Goal: Task Accomplishment & Management: Use online tool/utility

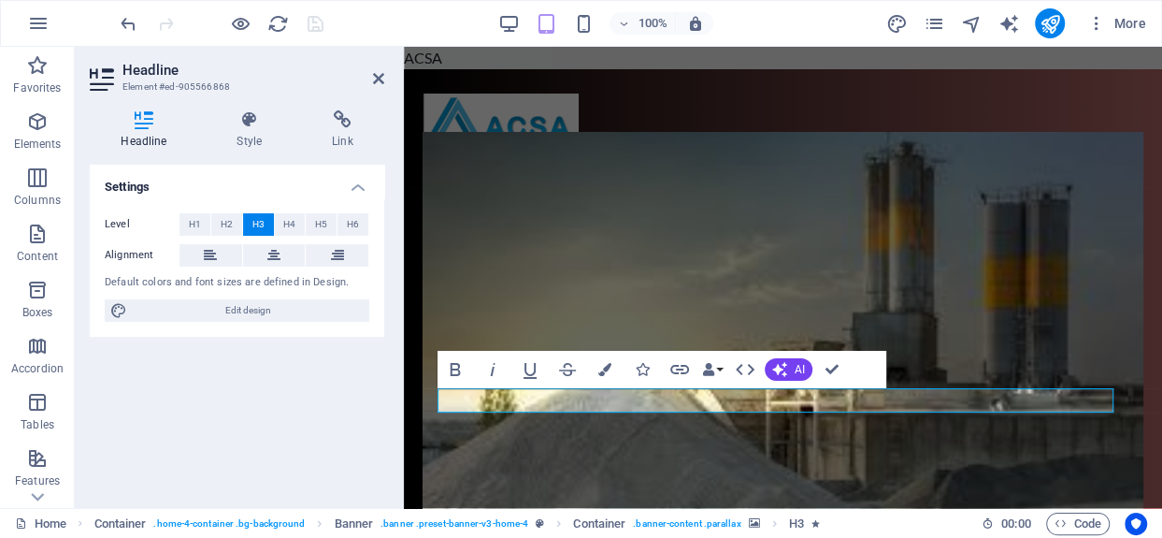
click at [867, 415] on figure at bounding box center [783, 342] width 720 height 421
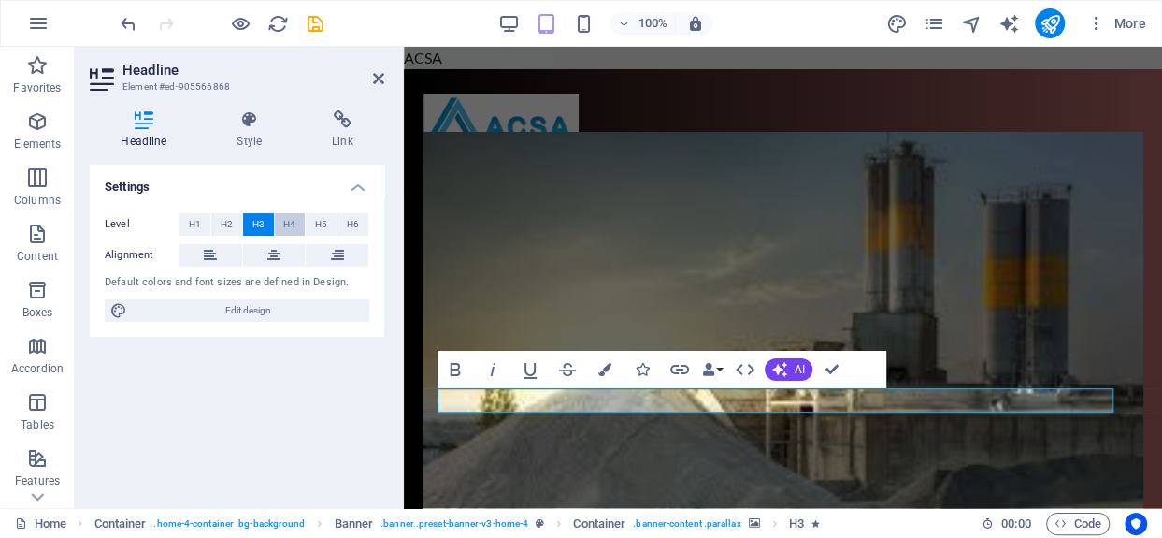
click at [298, 221] on button "H4" at bounding box center [290, 224] width 31 height 22
click at [600, 373] on icon "button" at bounding box center [604, 370] width 13 height 13
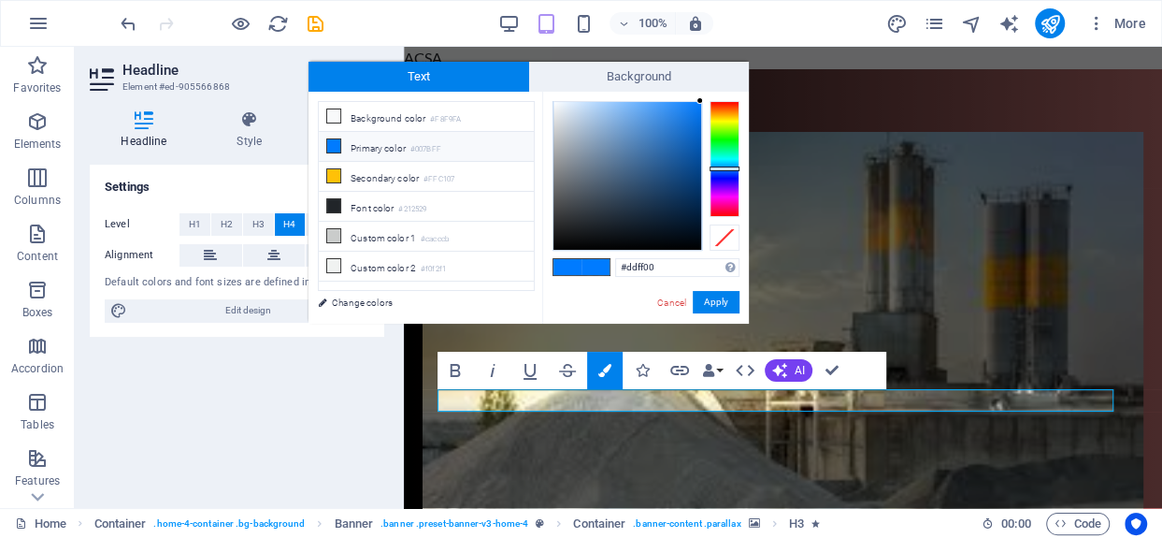
click at [729, 122] on div at bounding box center [725, 159] width 30 height 116
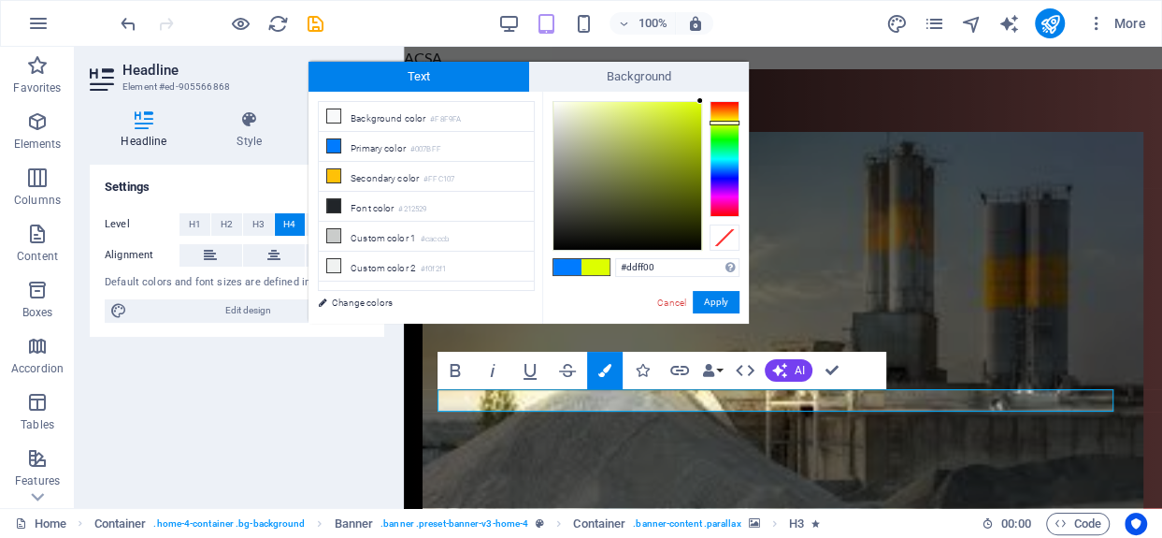
drag, startPoint x: 692, startPoint y: 108, endPoint x: 708, endPoint y: 99, distance: 18.4
click at [708, 99] on div "#ddff00 Supported formats #0852ed rgb(8, 82, 237) rgba(8, 82, 237, 90%) hsv(221…" at bounding box center [645, 343] width 207 height 503
click at [706, 94] on div "#ddff00 Supported formats #0852ed rgb(8, 82, 237) rgba(8, 82, 237, 90%) hsv(221…" at bounding box center [645, 343] width 207 height 503
type input "#d6f703"
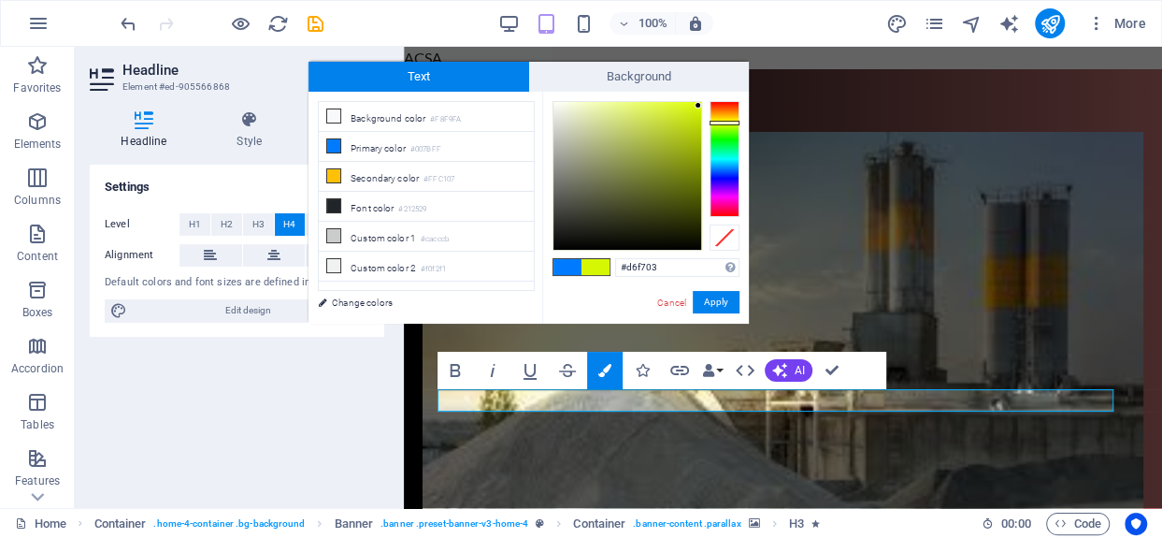
click at [699, 106] on div at bounding box center [698, 105] width 7 height 7
click at [723, 295] on button "Apply" at bounding box center [716, 302] width 47 height 22
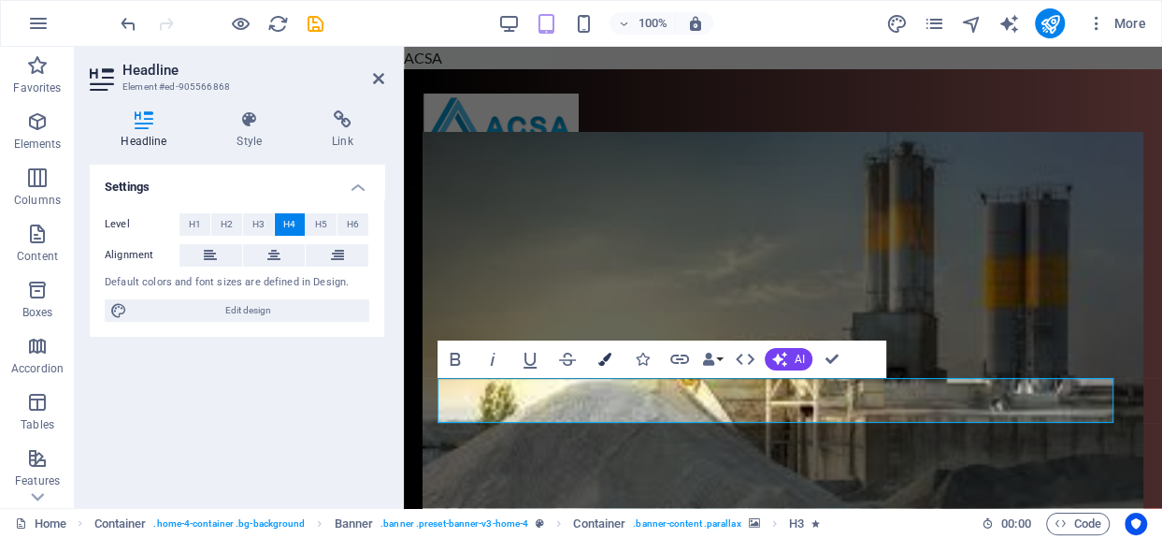
click at [601, 348] on button "Colors" at bounding box center [605, 358] width 36 height 37
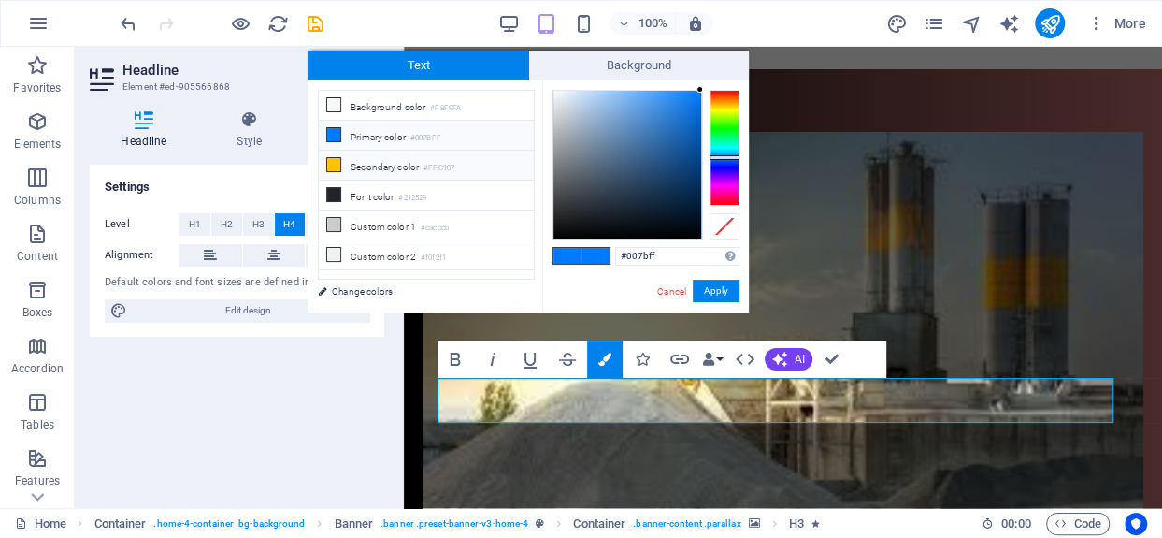
click at [483, 154] on li "Secondary color #FFC107" at bounding box center [426, 166] width 215 height 30
type input "#ffc107"
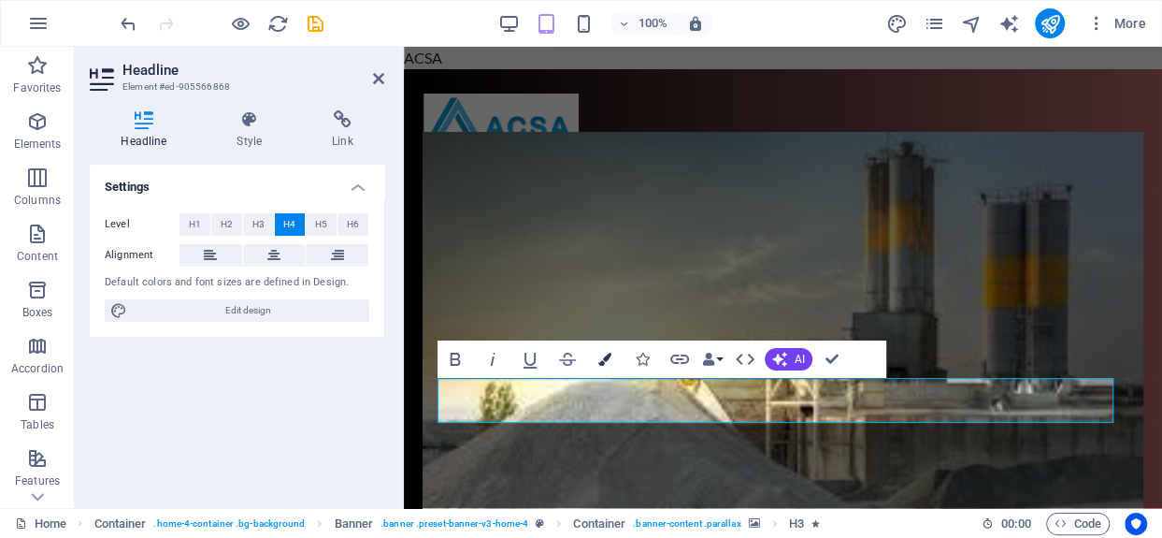
click at [617, 354] on button "Colors" at bounding box center [605, 358] width 36 height 37
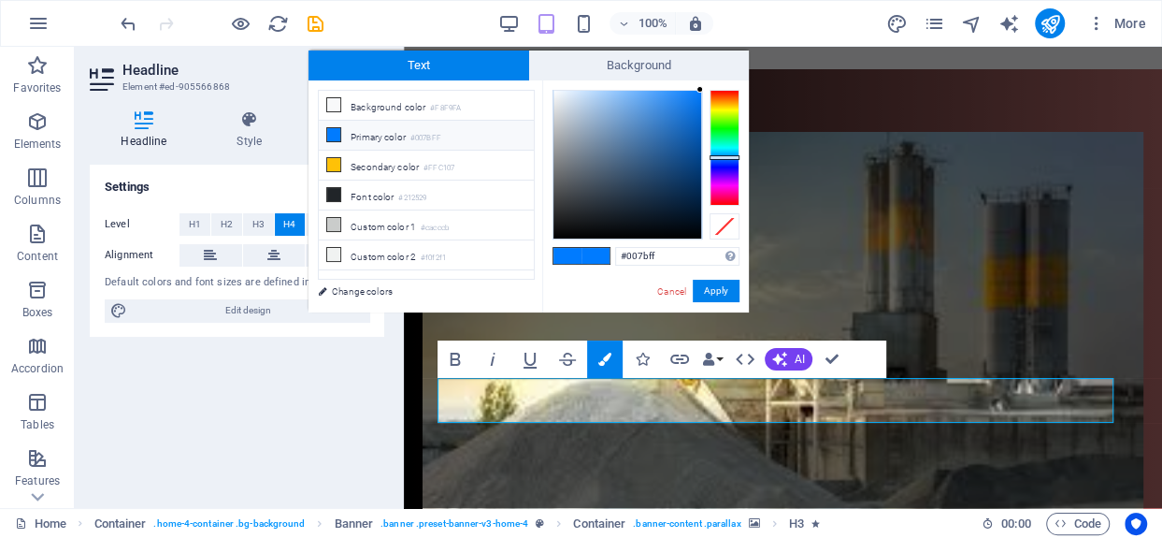
type input "#ddff00"
click at [727, 111] on div at bounding box center [725, 148] width 30 height 116
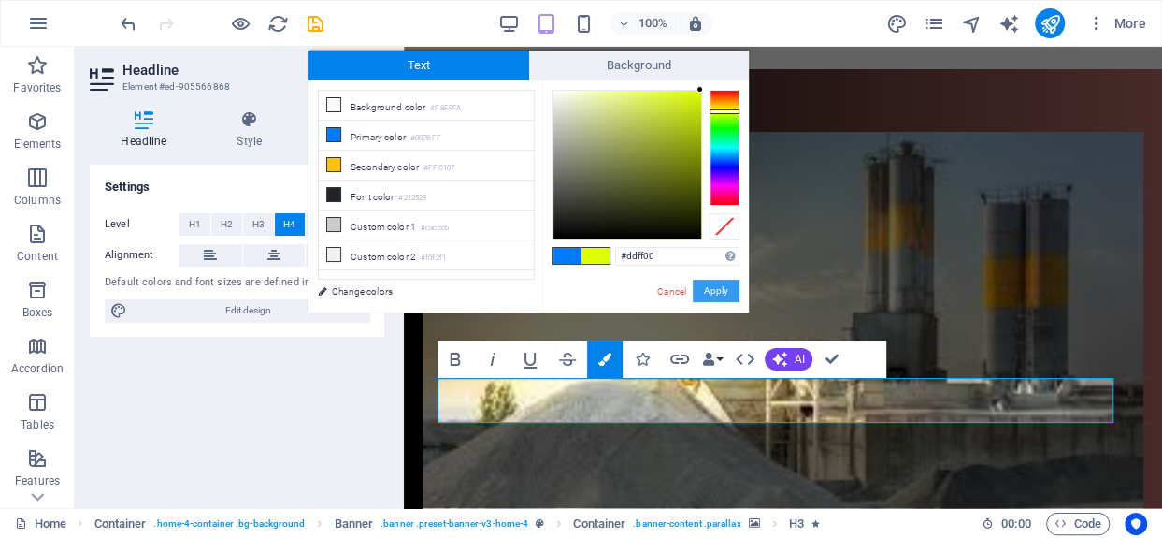
click at [711, 290] on button "Apply" at bounding box center [716, 291] width 47 height 22
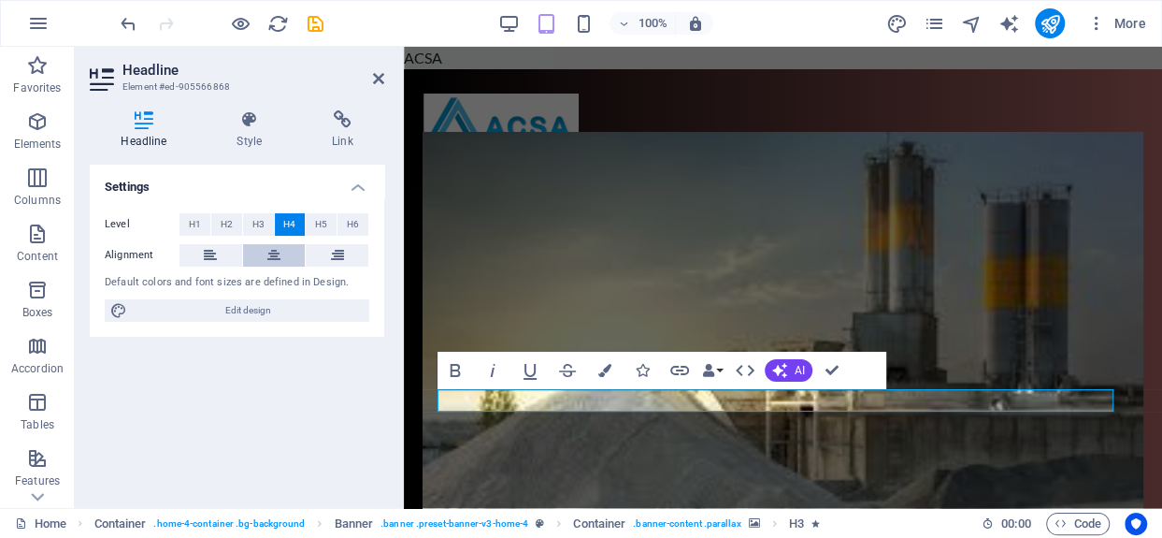
click at [266, 255] on button at bounding box center [274, 255] width 63 height 22
click at [325, 256] on button at bounding box center [337, 255] width 63 height 22
click at [522, 27] on div "100%" at bounding box center [605, 23] width 216 height 30
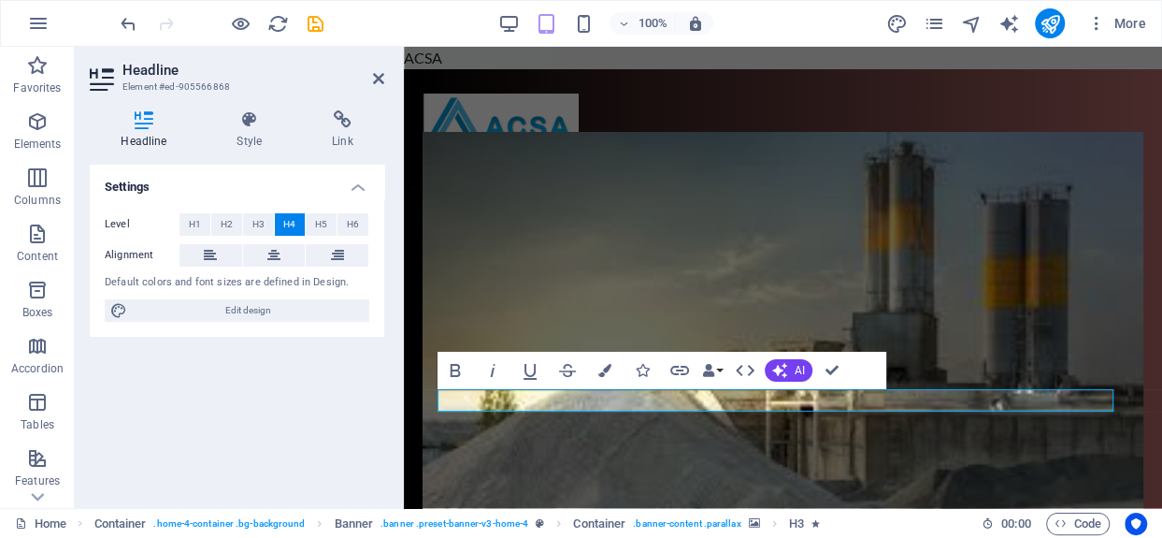
click at [503, 13] on icon "button" at bounding box center [509, 24] width 22 height 22
click at [311, 27] on icon "save" at bounding box center [316, 24] width 22 height 22
click at [311, 27] on div at bounding box center [221, 23] width 209 height 30
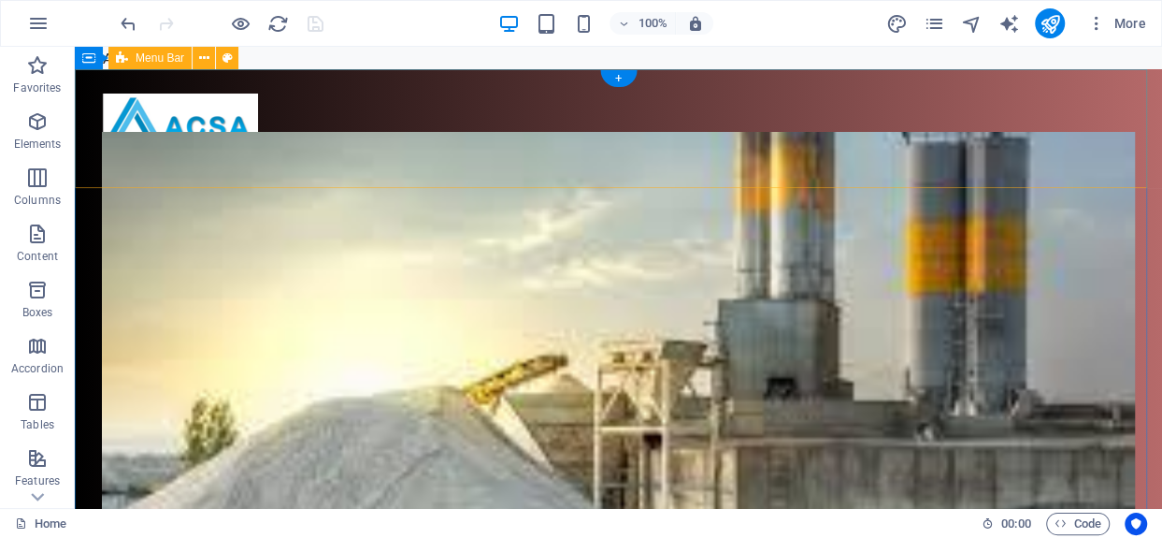
click at [339, 82] on div at bounding box center [619, 128] width 1088 height 119
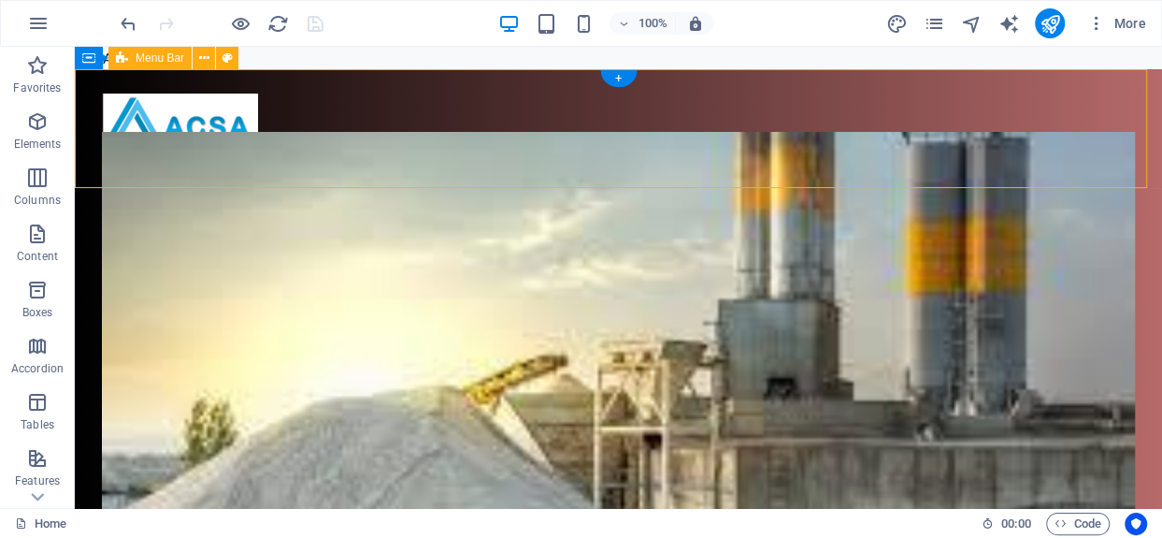
click at [339, 82] on div at bounding box center [619, 128] width 1088 height 119
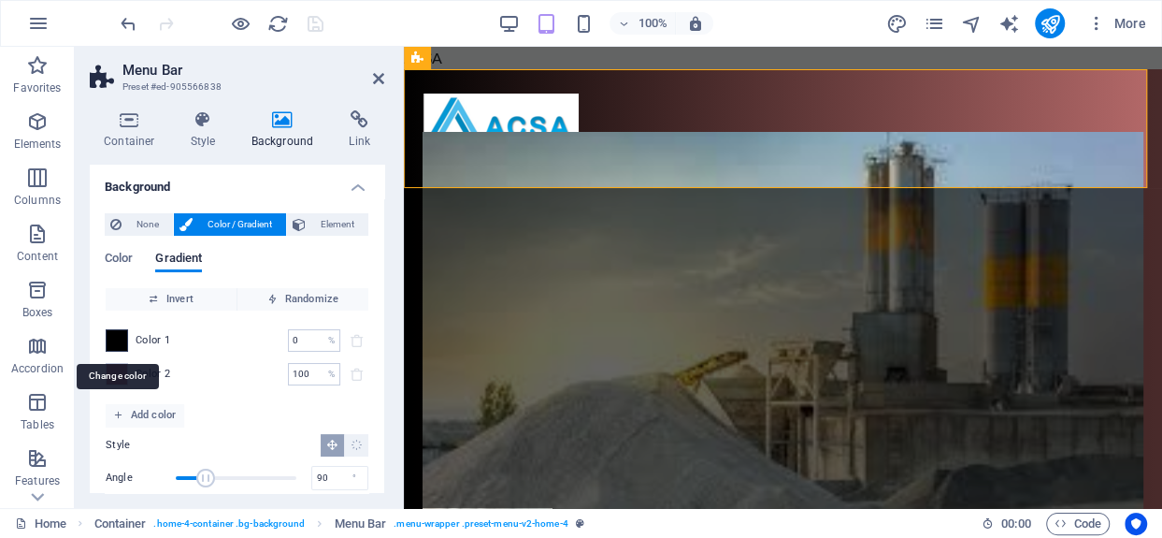
click at [112, 336] on span at bounding box center [117, 340] width 21 height 21
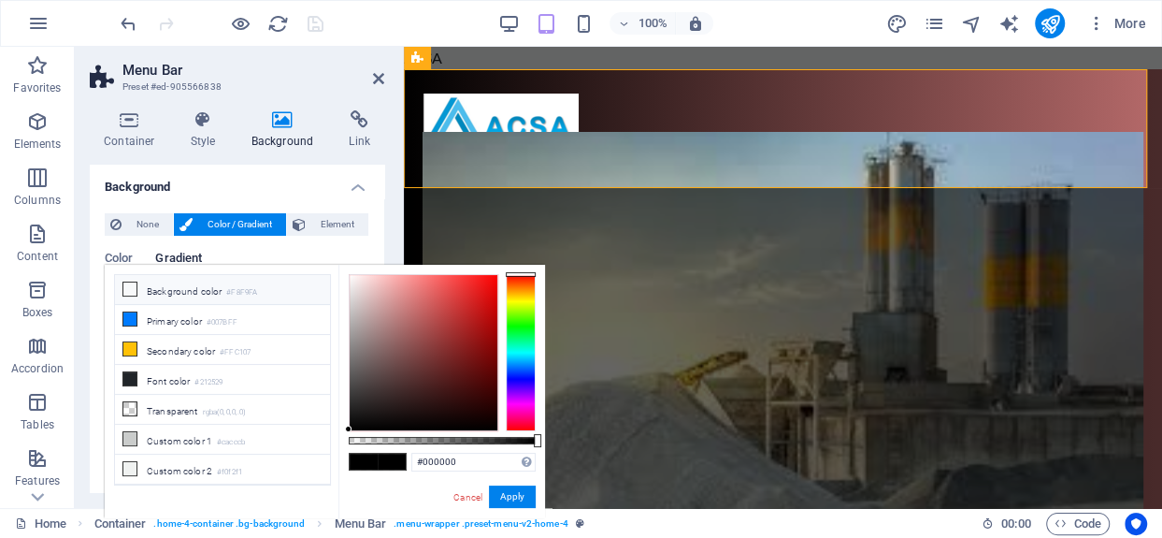
click at [199, 288] on li "Background color #F8F9FA" at bounding box center [222, 290] width 215 height 30
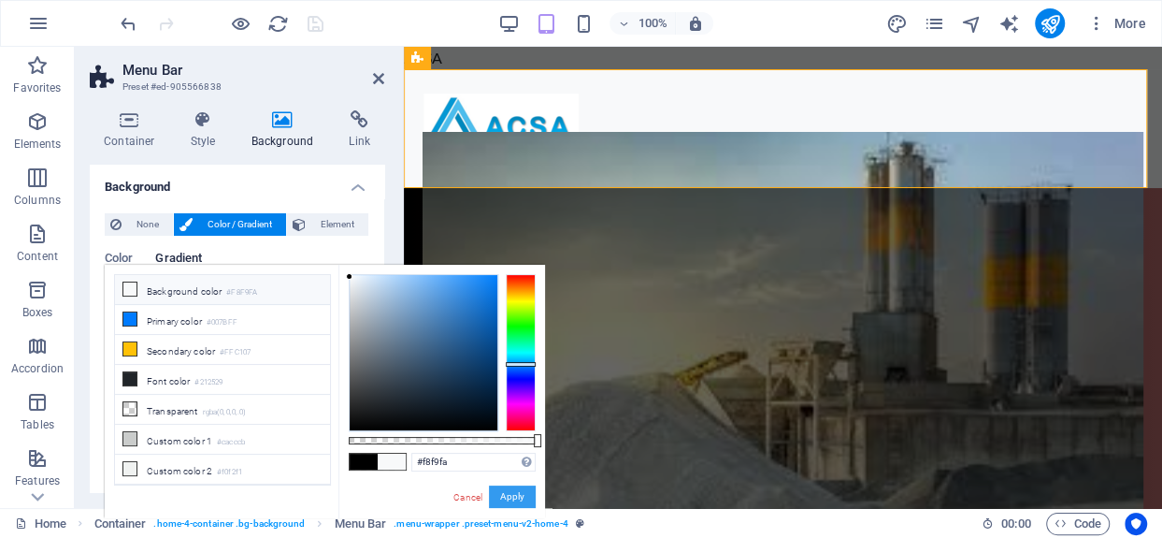
click at [506, 490] on button "Apply" at bounding box center [512, 496] width 47 height 22
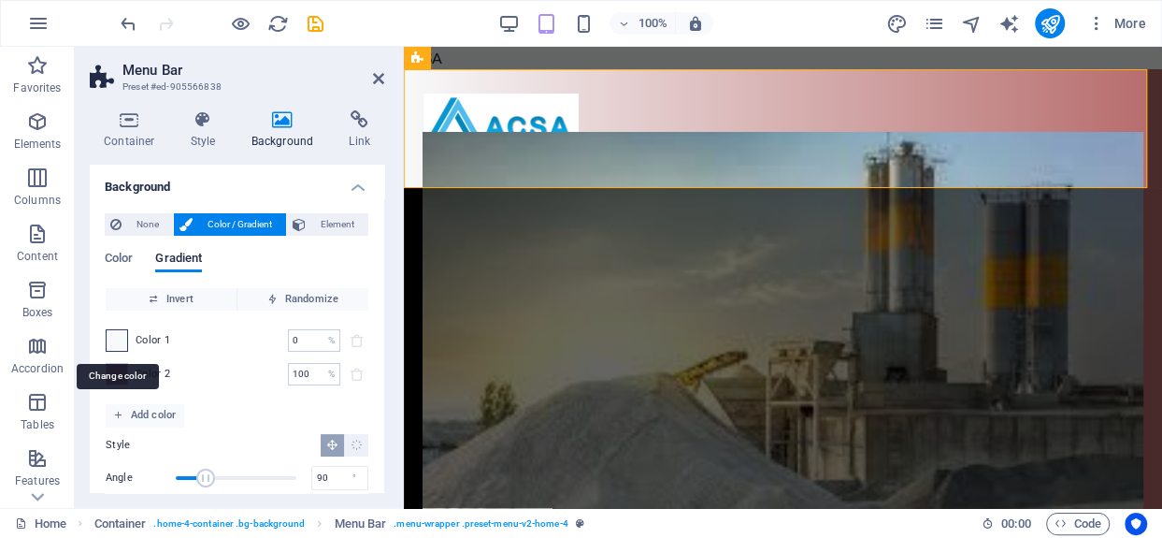
click at [115, 339] on span at bounding box center [117, 340] width 21 height 21
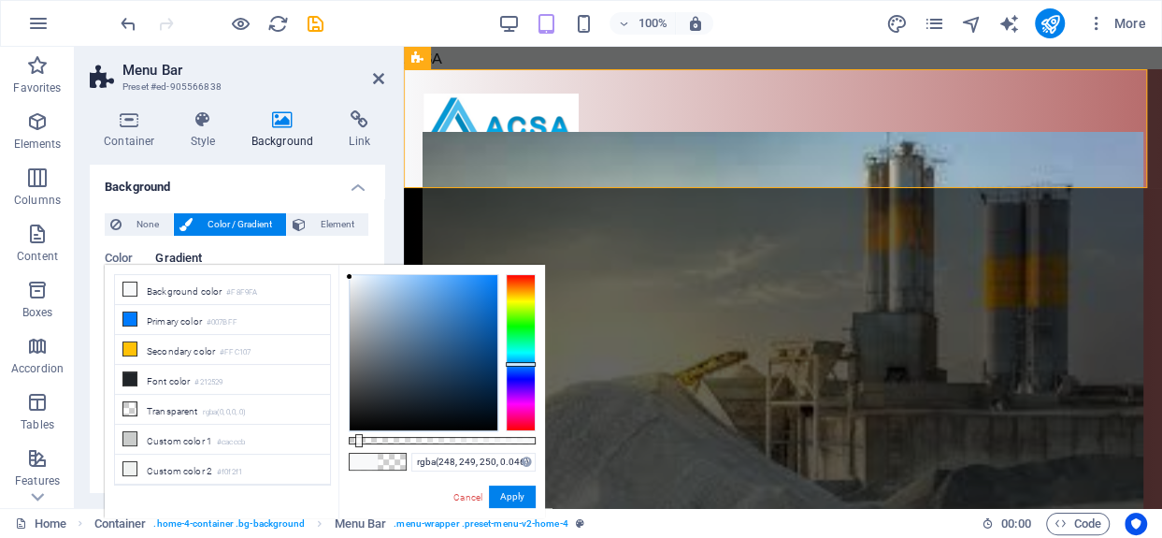
type input "rgba(248, 249, 250, 0.001)"
drag, startPoint x: 403, startPoint y: 432, endPoint x: 349, endPoint y: 425, distance: 54.7
click at [349, 425] on div at bounding box center [442, 352] width 187 height 157
click at [150, 223] on span "None" at bounding box center [147, 224] width 40 height 22
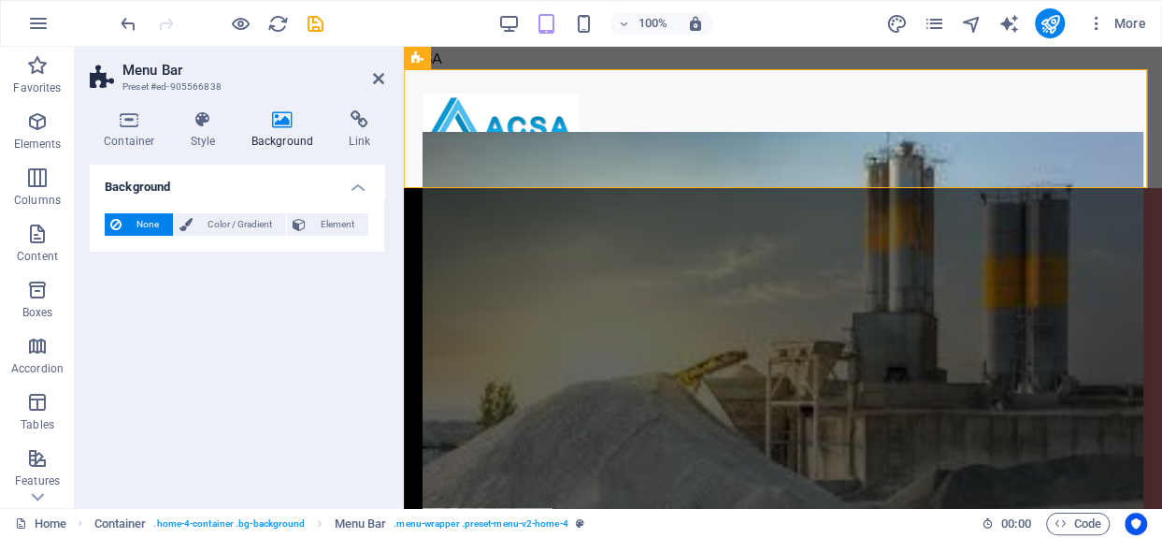
click at [244, 209] on div "None Color / Gradient Element Stretch background to full-width Color overlay Pl…" at bounding box center [237, 224] width 295 height 53
click at [238, 218] on span "Color / Gradient" at bounding box center [239, 224] width 82 height 22
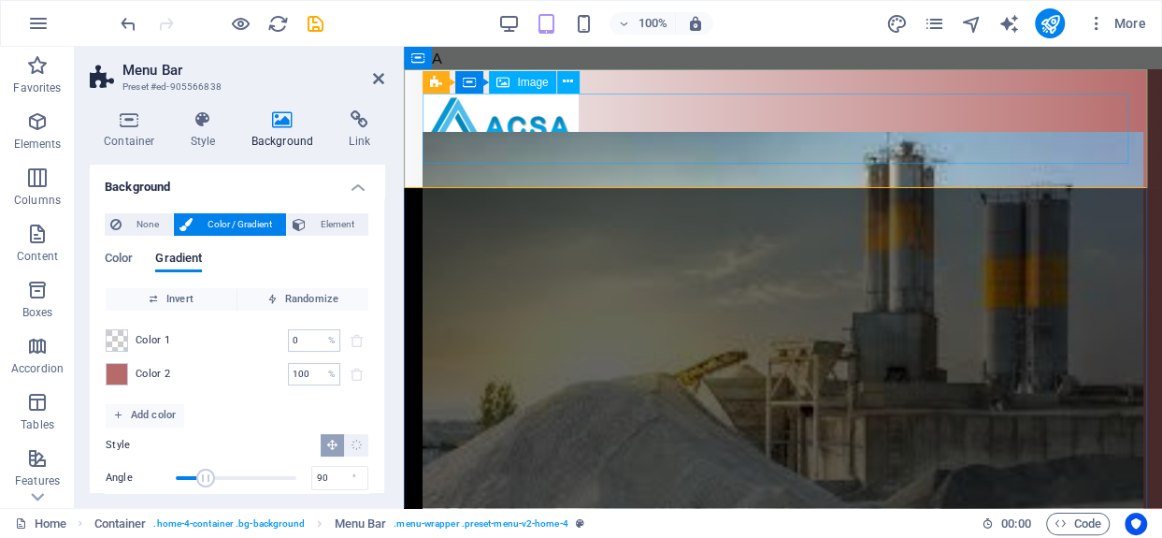
click at [477, 135] on figure at bounding box center [783, 129] width 720 height 71
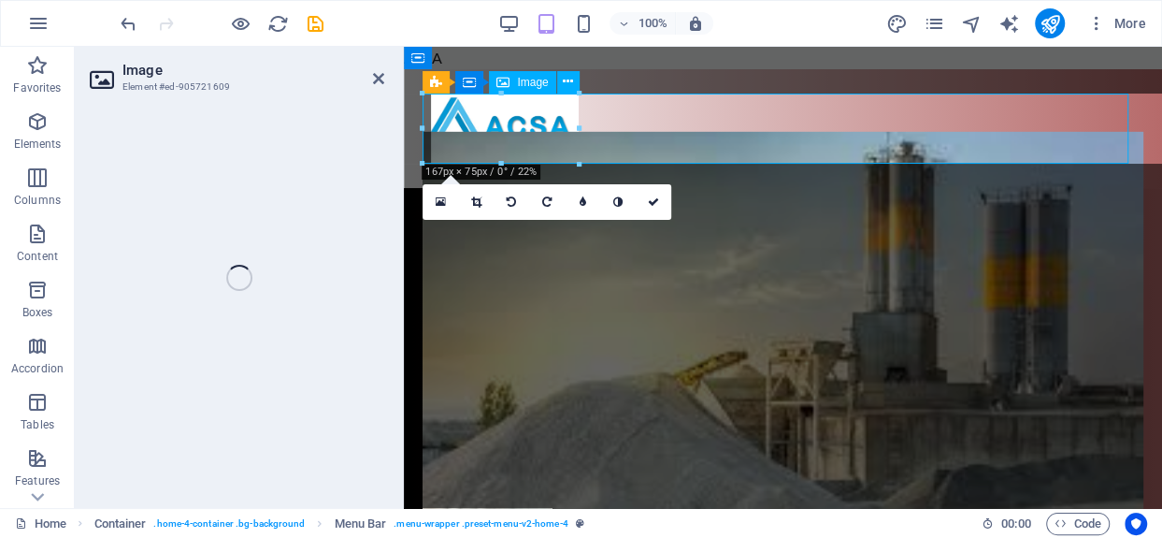
select select "px"
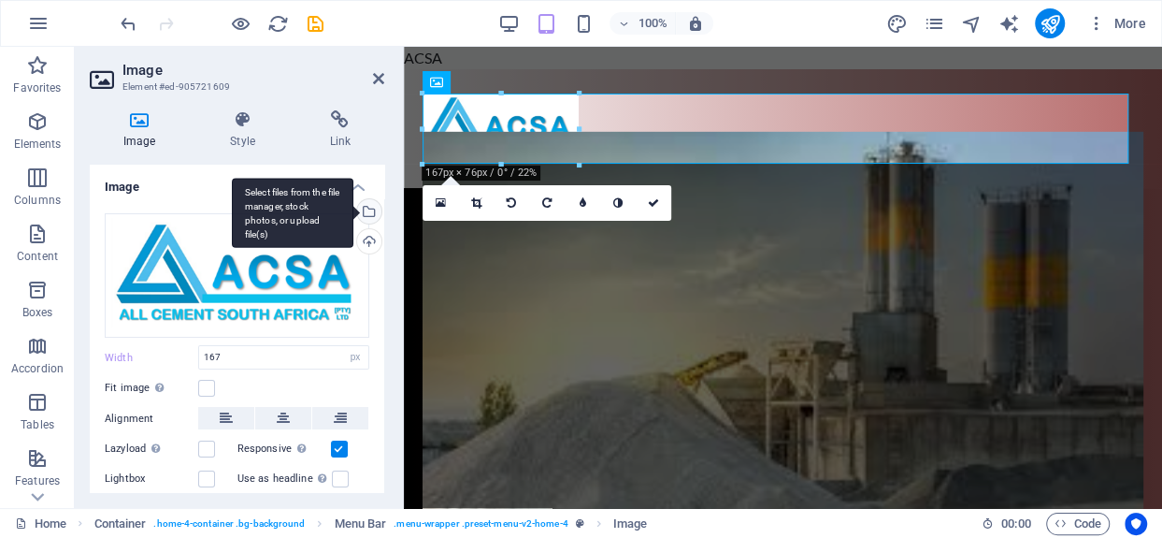
click at [368, 209] on div "Select files from the file manager, stock photos, or upload file(s)" at bounding box center [367, 213] width 28 height 28
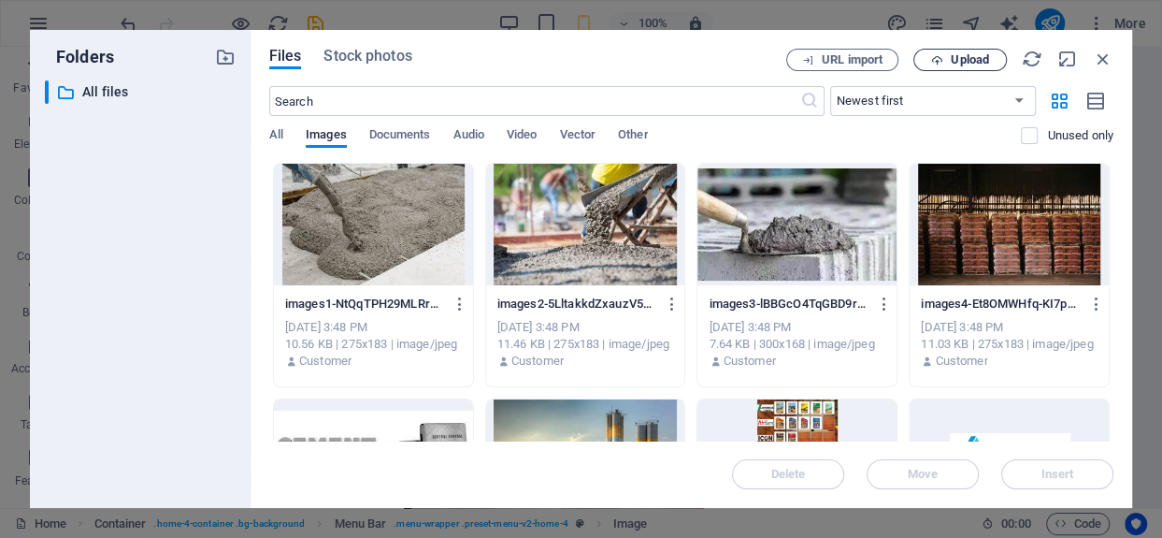
click at [961, 54] on span "Upload" at bounding box center [970, 59] width 38 height 11
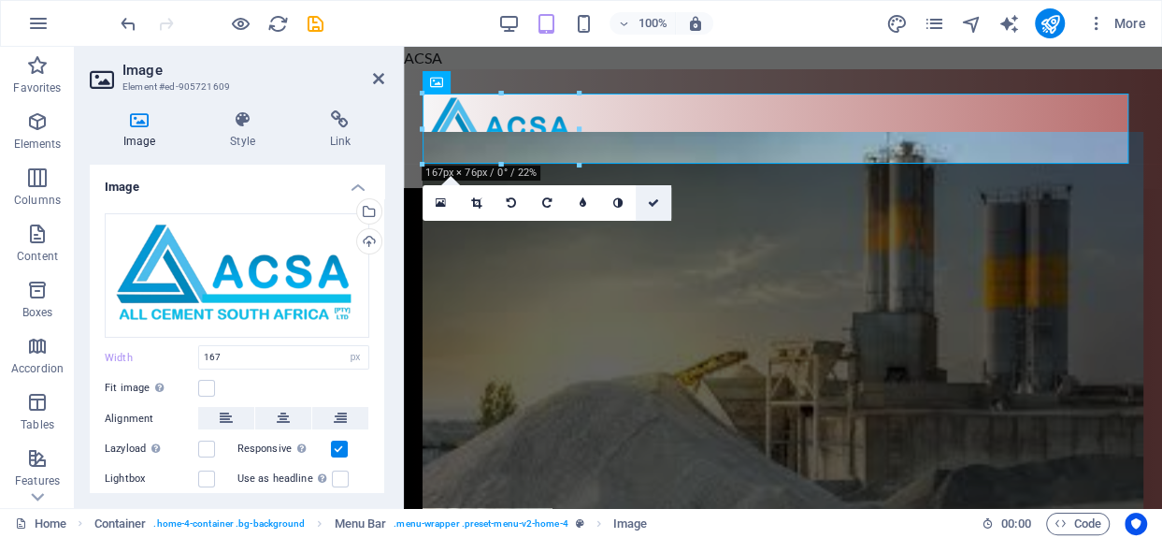
click at [662, 201] on link at bounding box center [654, 203] width 36 height 36
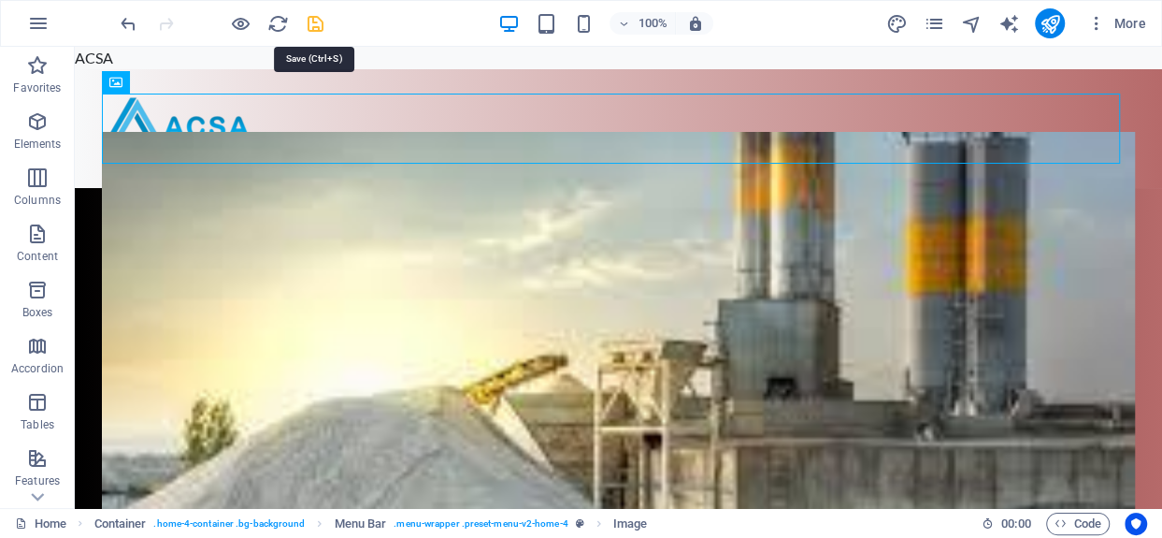
click at [319, 22] on icon "save" at bounding box center [316, 24] width 22 height 22
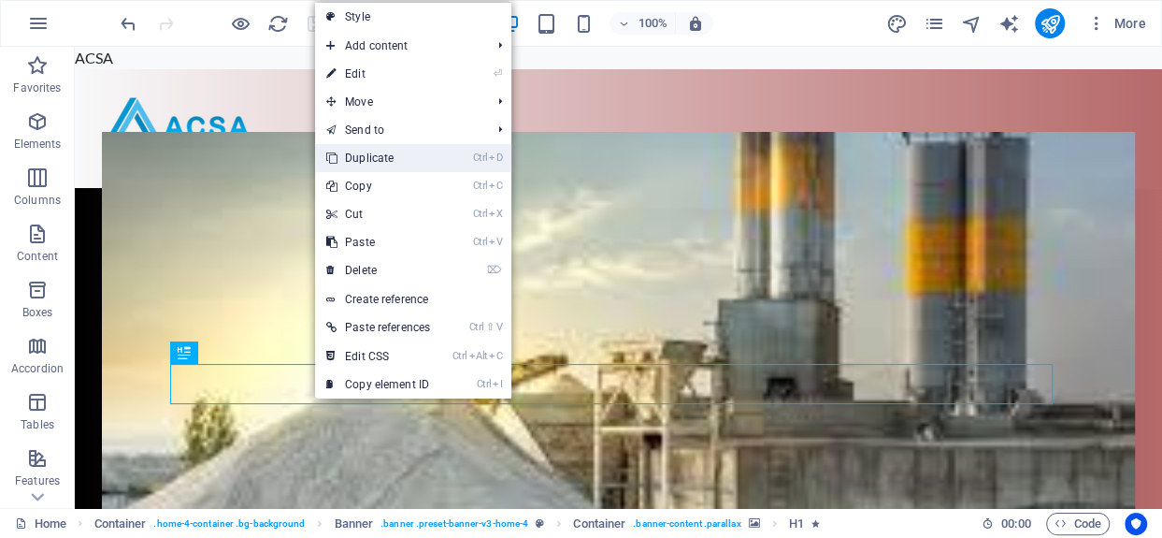
click at [392, 161] on link "Ctrl D Duplicate" at bounding box center [378, 158] width 126 height 28
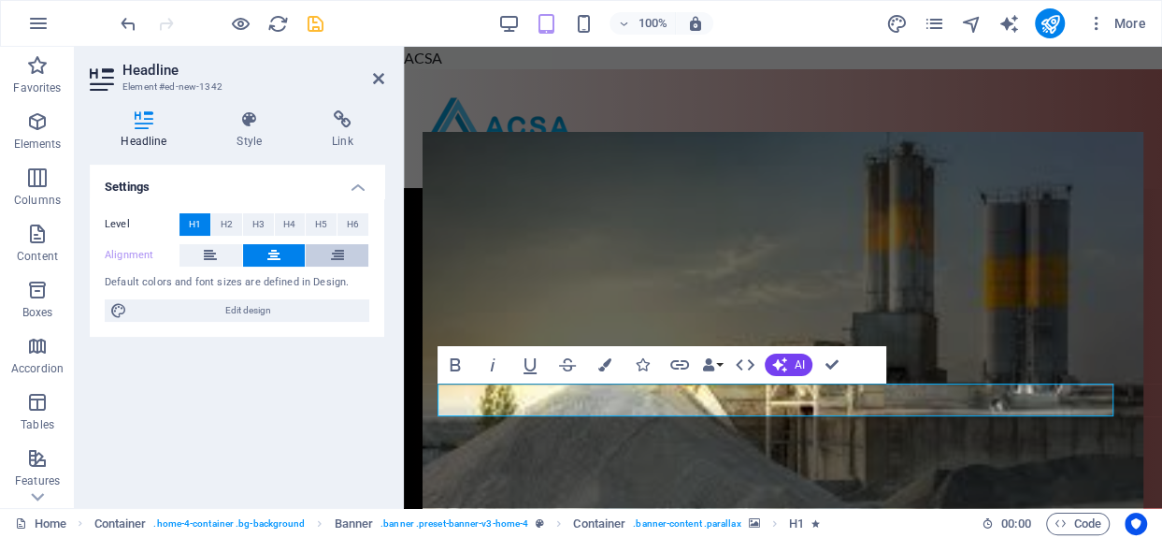
click at [339, 252] on icon at bounding box center [337, 255] width 13 height 22
click at [290, 223] on span "H4" at bounding box center [289, 224] width 12 height 22
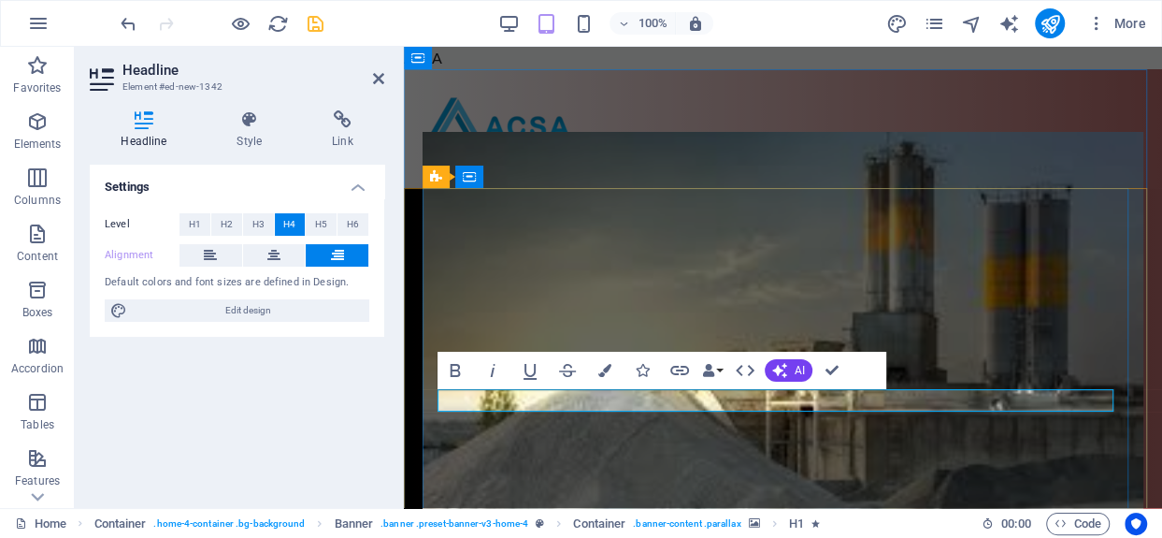
click at [605, 369] on icon "button" at bounding box center [604, 370] width 13 height 13
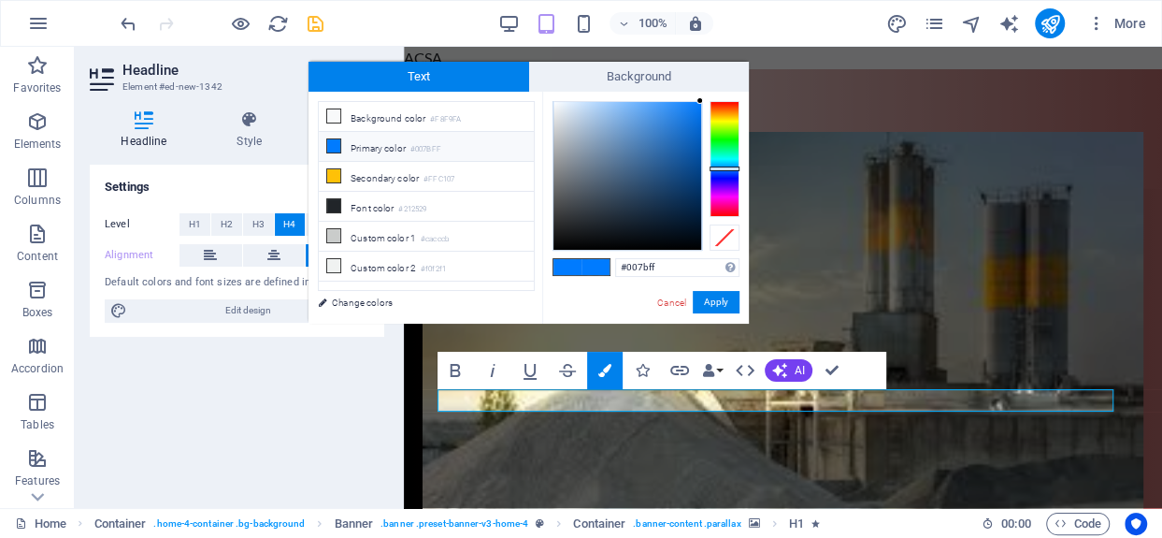
type input "#b7ff00"
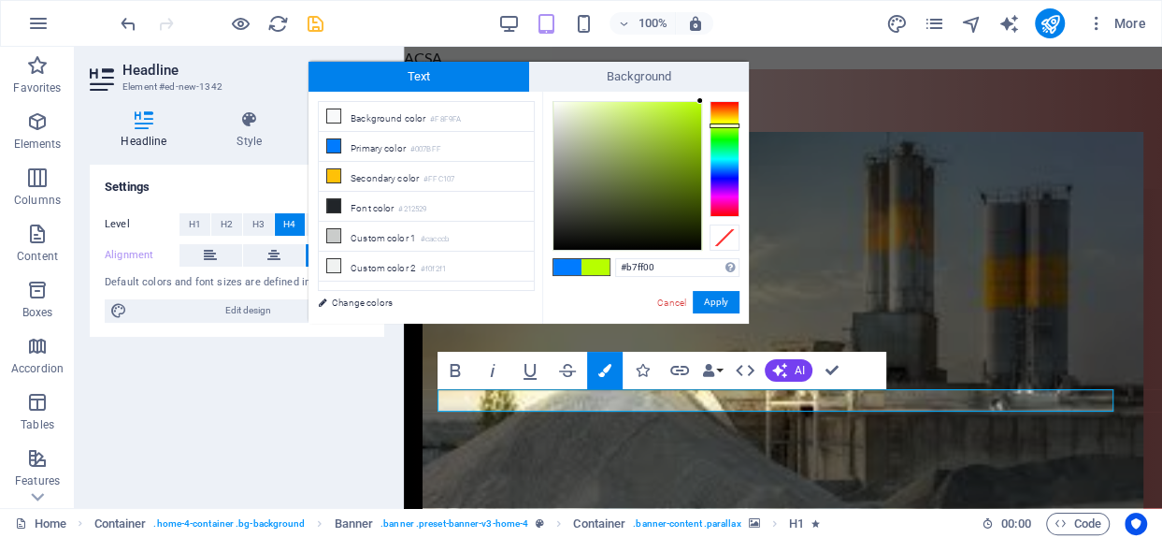
click at [727, 125] on div at bounding box center [725, 159] width 30 height 116
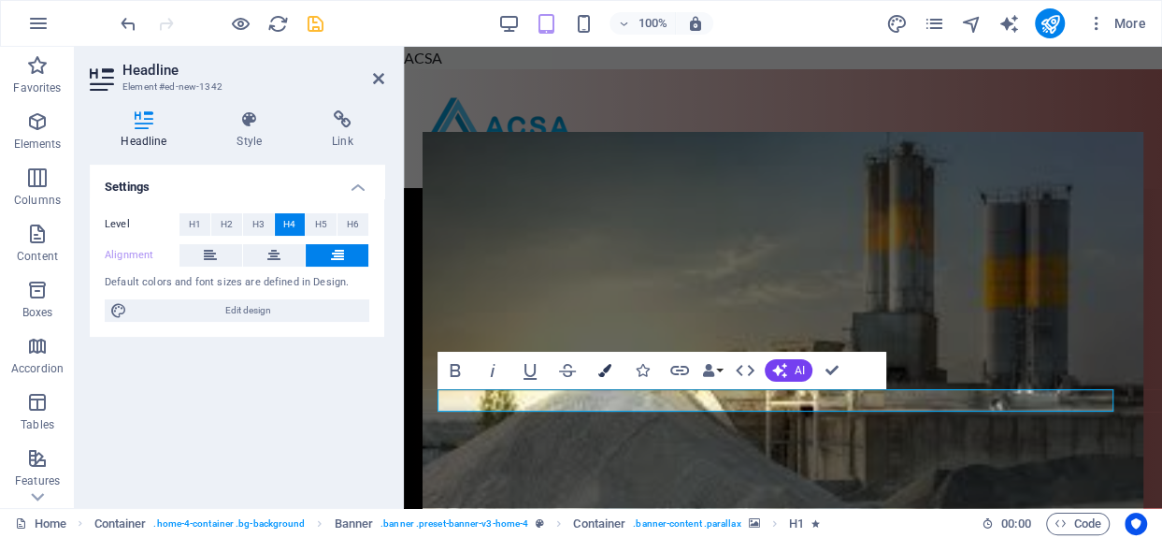
click at [611, 366] on icon "button" at bounding box center [604, 370] width 13 height 13
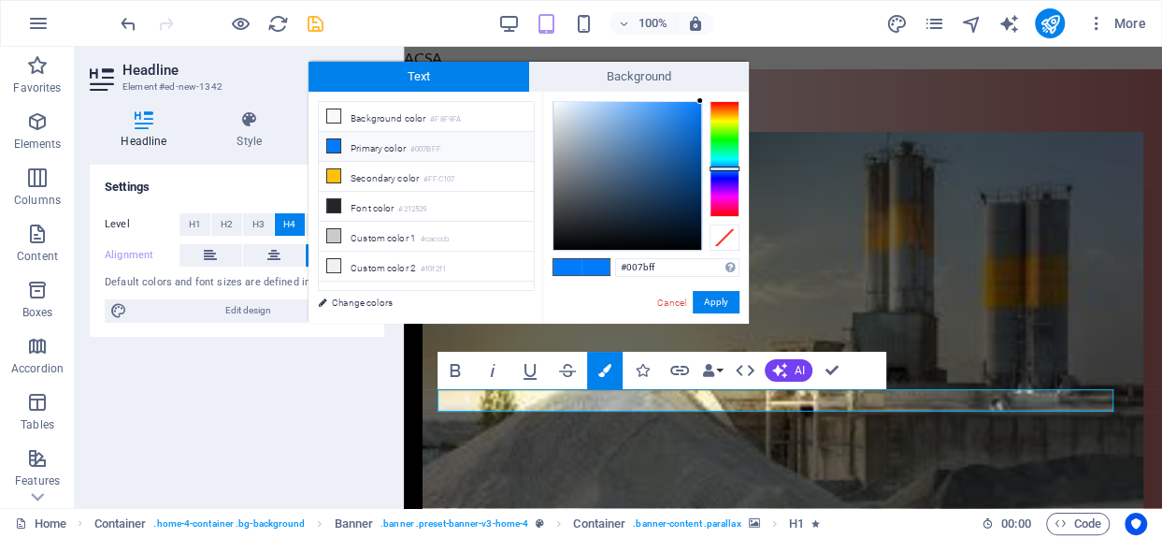
type input "#9eff00"
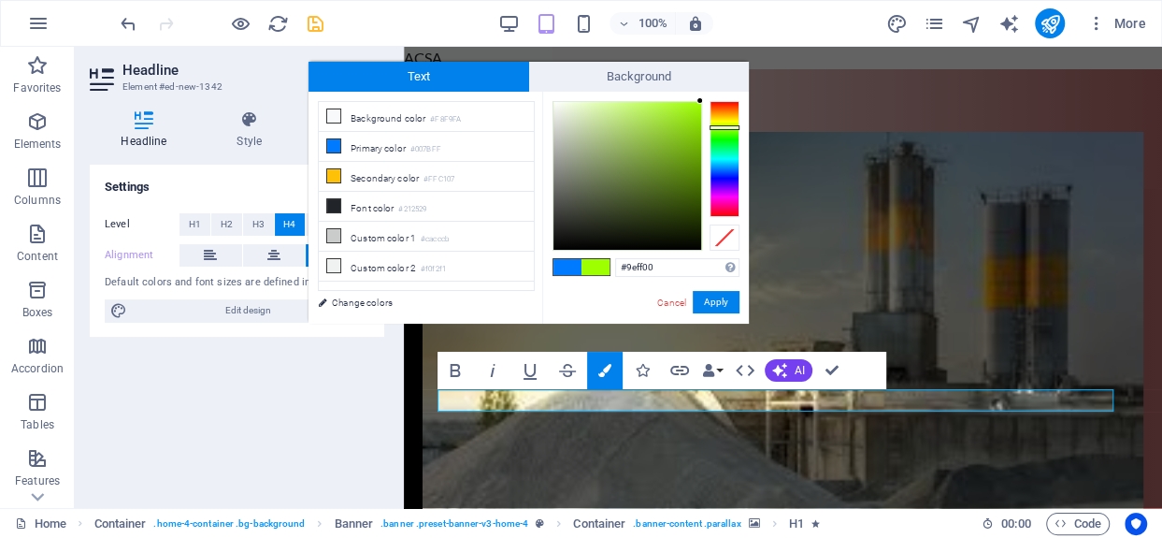
click at [727, 127] on div at bounding box center [725, 159] width 30 height 116
click at [727, 296] on button "Apply" at bounding box center [716, 302] width 47 height 22
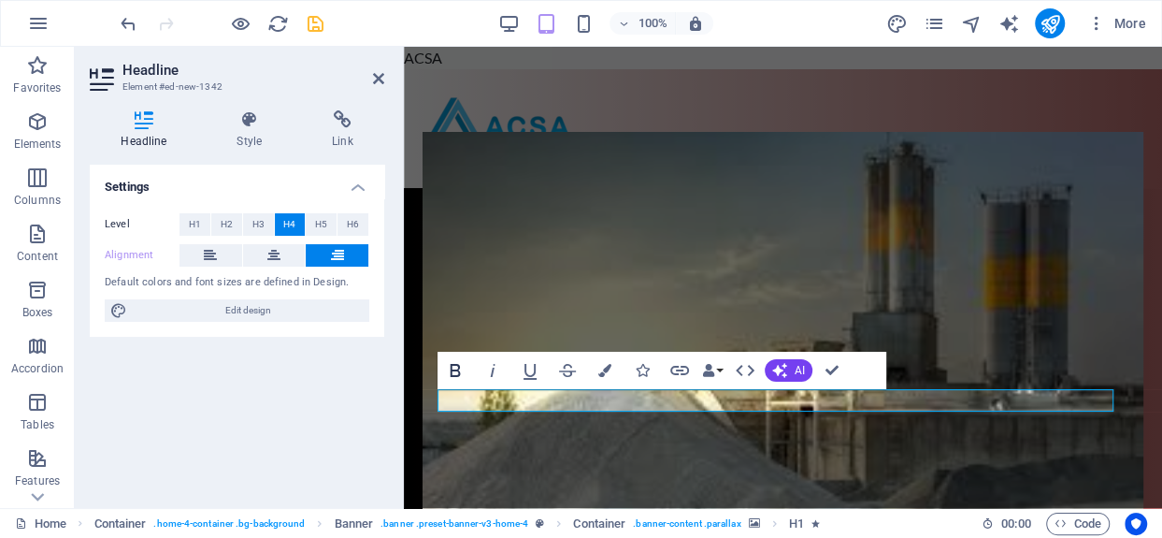
click at [458, 374] on icon "button" at bounding box center [456, 370] width 10 height 13
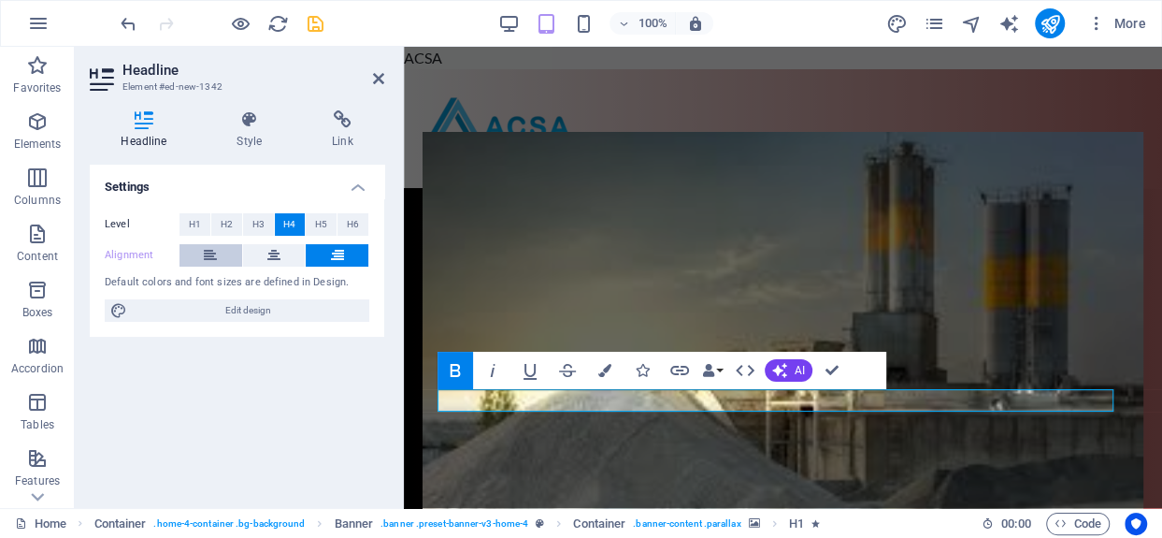
click at [216, 251] on icon at bounding box center [210, 255] width 13 height 22
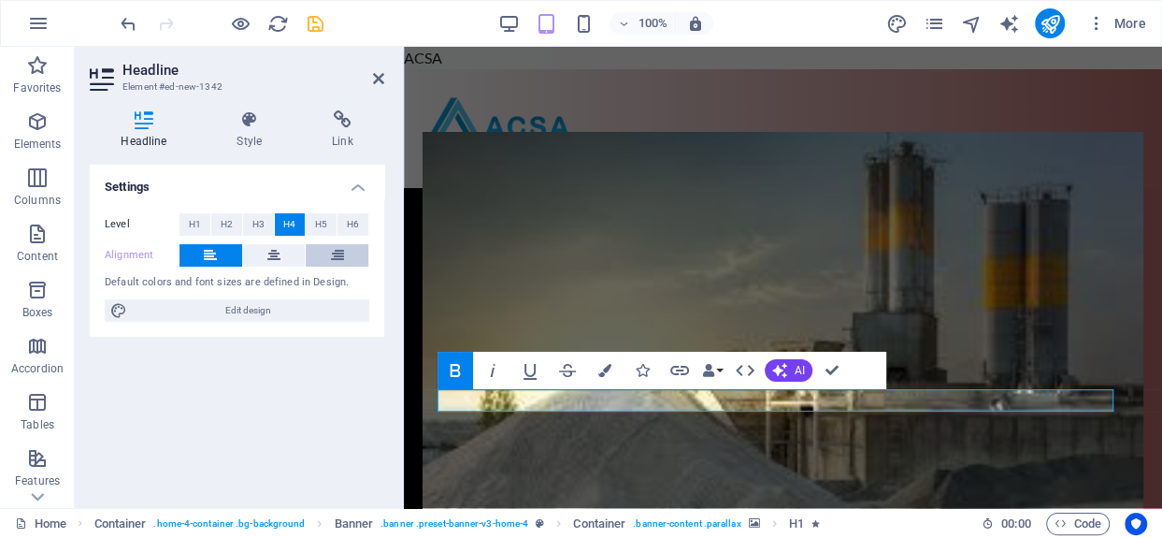
click at [355, 252] on button at bounding box center [337, 255] width 63 height 22
click at [327, 323] on div "Level H1 H2 H3 H4 H5 H6 Alignment Default colors and font sizes are defined in …" at bounding box center [237, 267] width 295 height 139
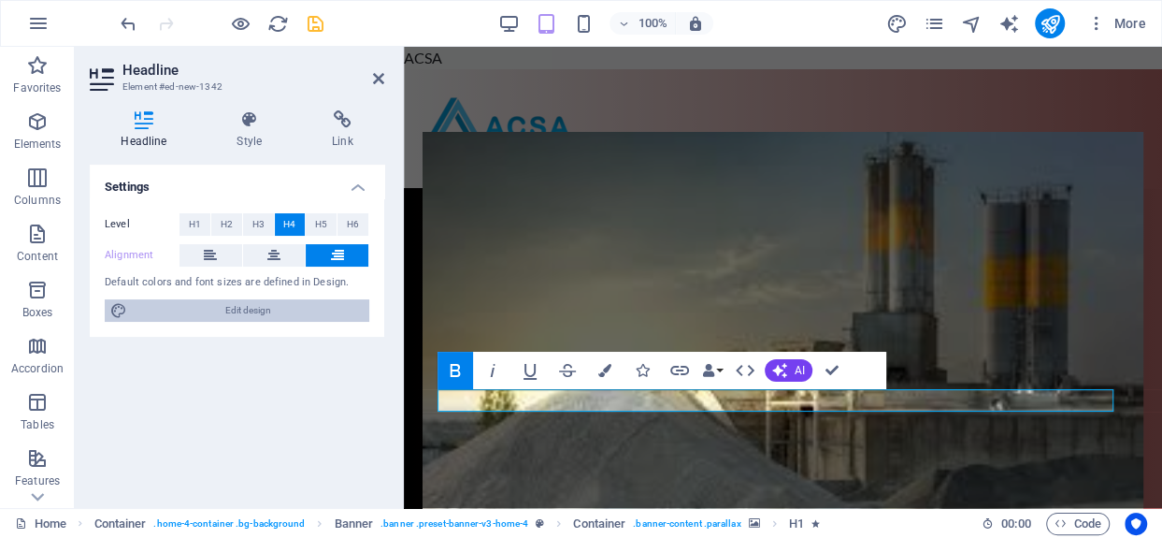
click at [309, 314] on span "Edit design" at bounding box center [248, 310] width 231 height 22
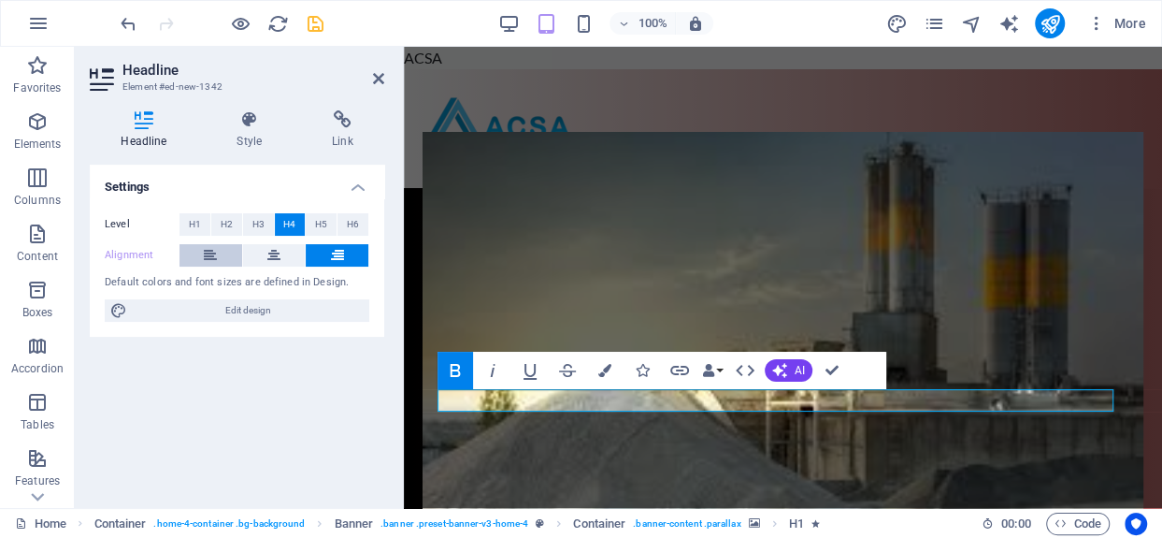
click at [217, 246] on button at bounding box center [211, 255] width 63 height 22
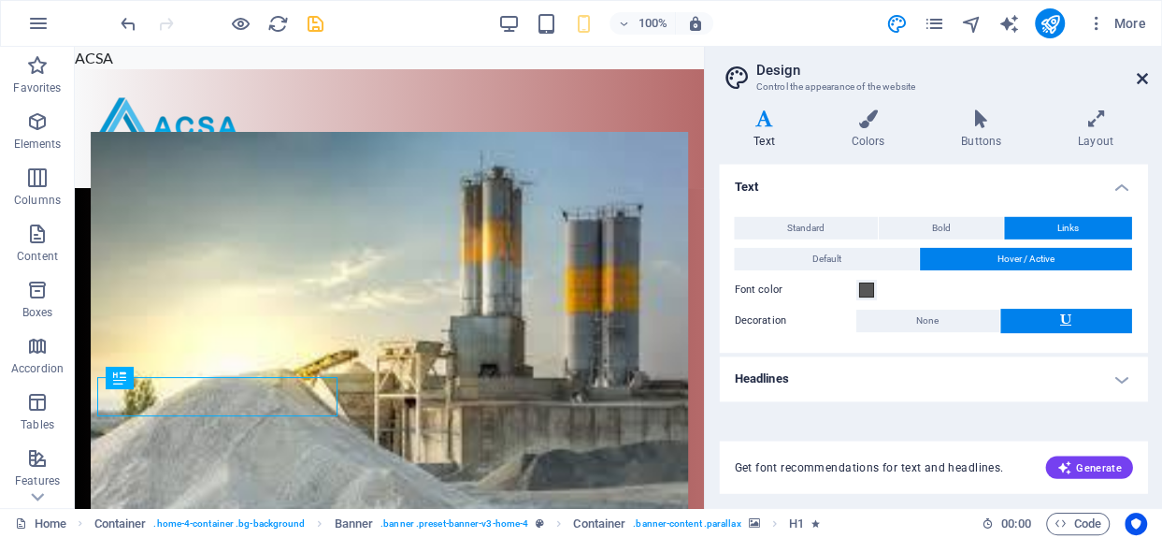
click at [1141, 77] on icon at bounding box center [1141, 78] width 11 height 15
click at [704, 74] on div at bounding box center [389, 128] width 629 height 119
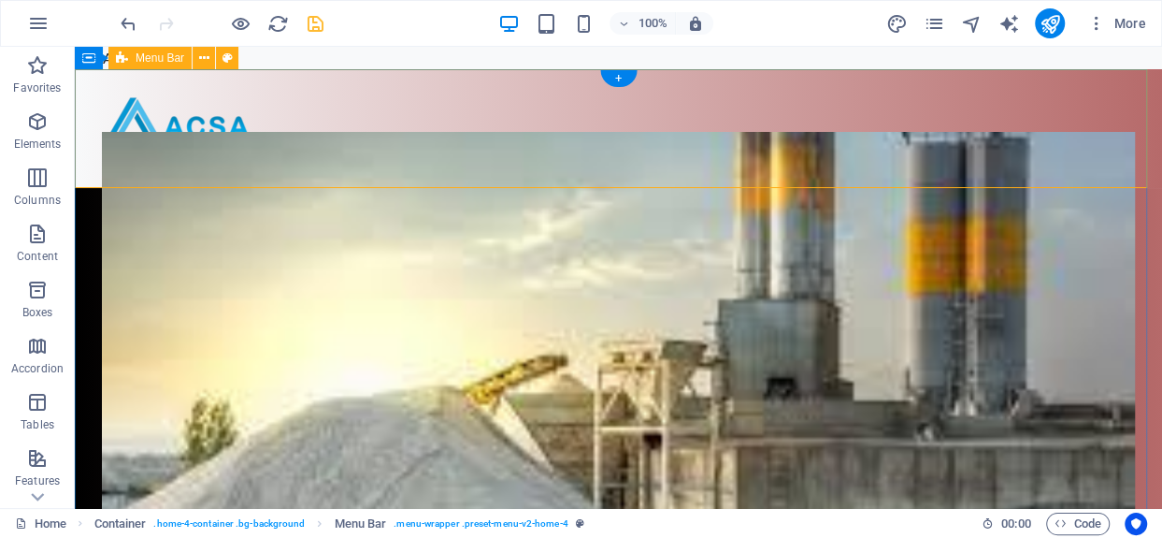
click at [851, 87] on div at bounding box center [619, 128] width 1088 height 119
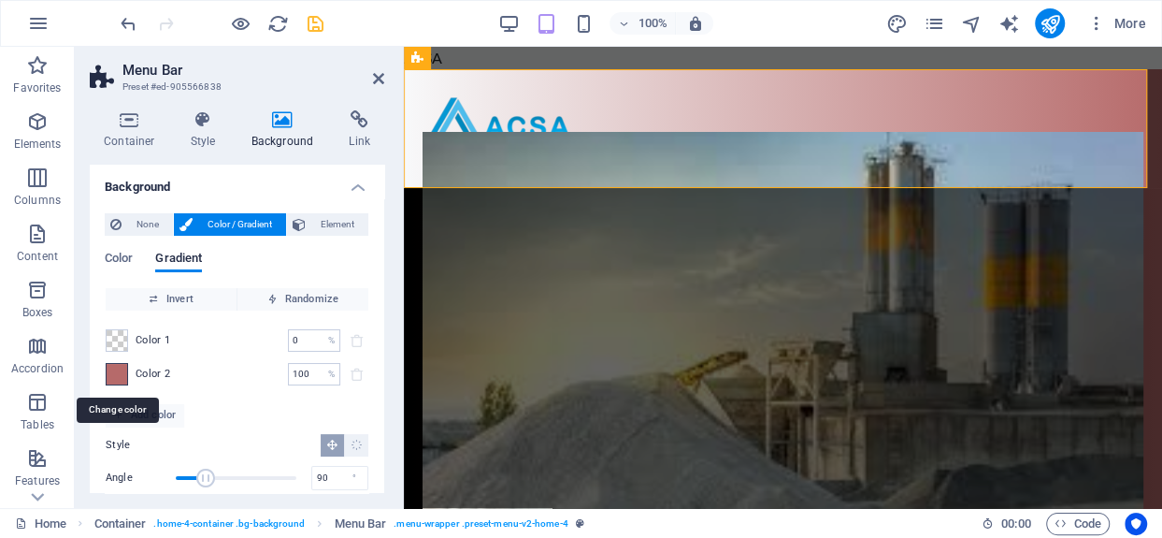
click at [115, 376] on span at bounding box center [117, 374] width 21 height 21
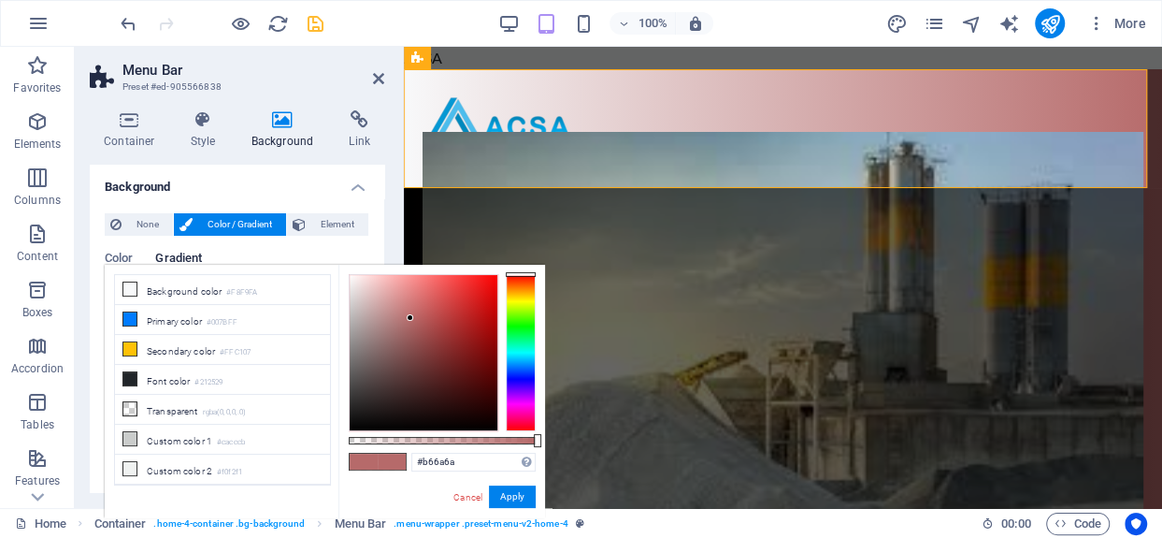
click at [522, 348] on div at bounding box center [521, 352] width 30 height 157
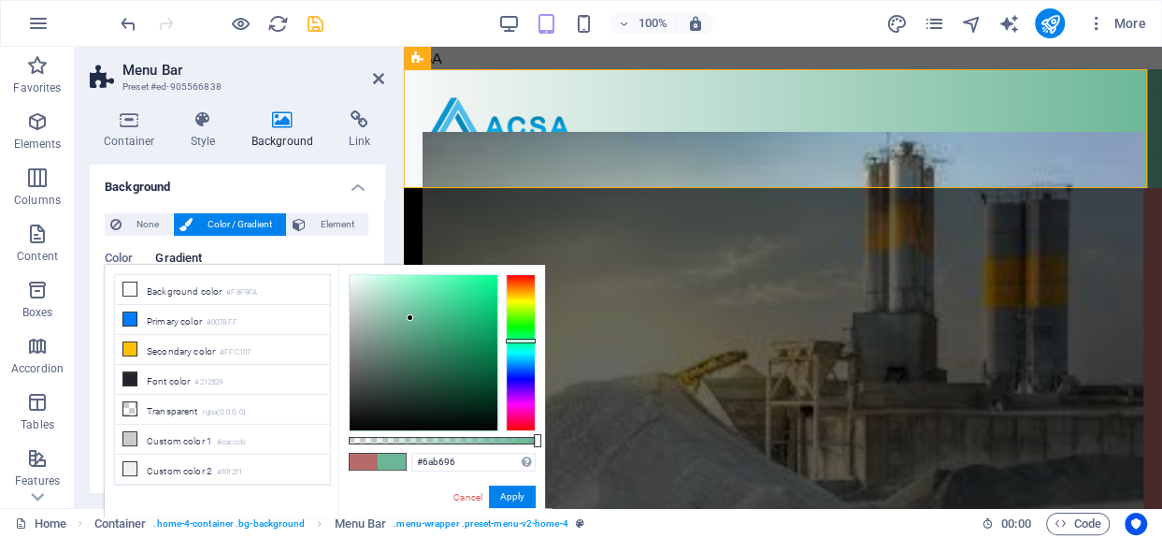
click at [519, 340] on div at bounding box center [521, 352] width 30 height 157
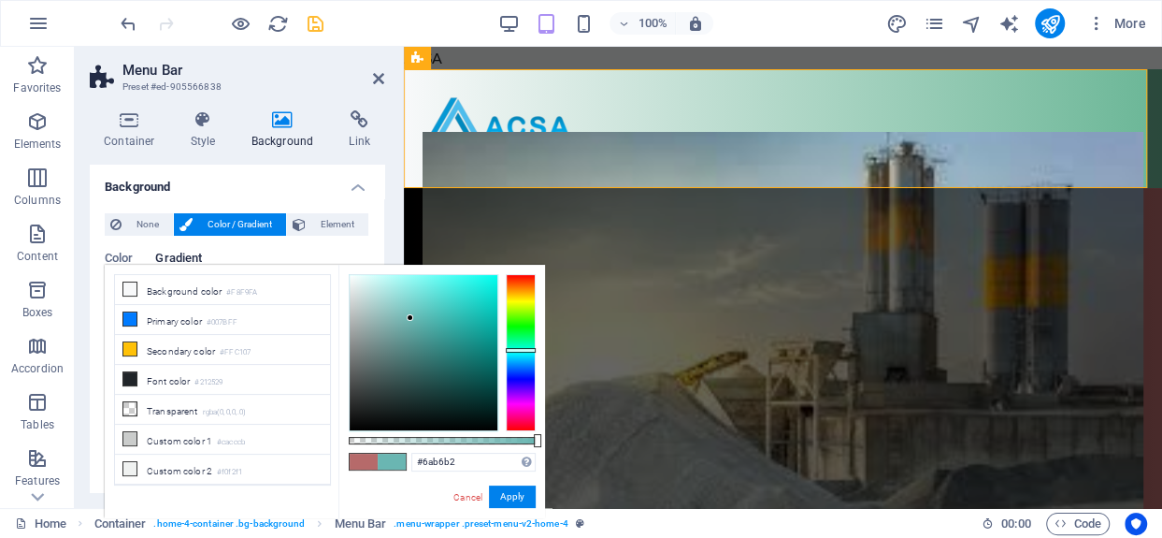
click at [519, 350] on div at bounding box center [521, 352] width 30 height 157
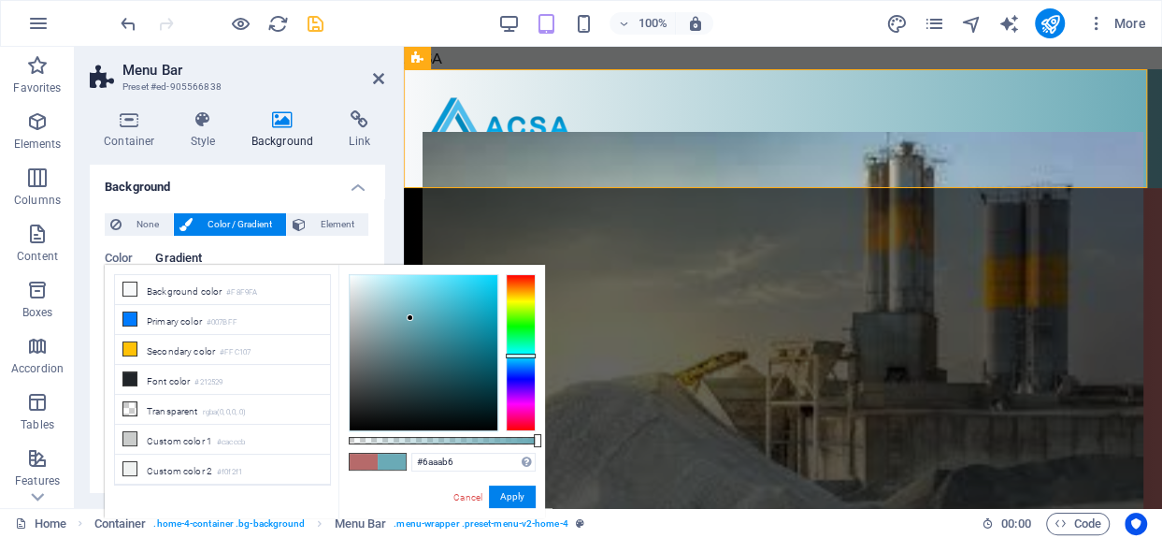
click at [521, 355] on div at bounding box center [521, 352] width 30 height 157
click at [521, 367] on div at bounding box center [521, 352] width 30 height 157
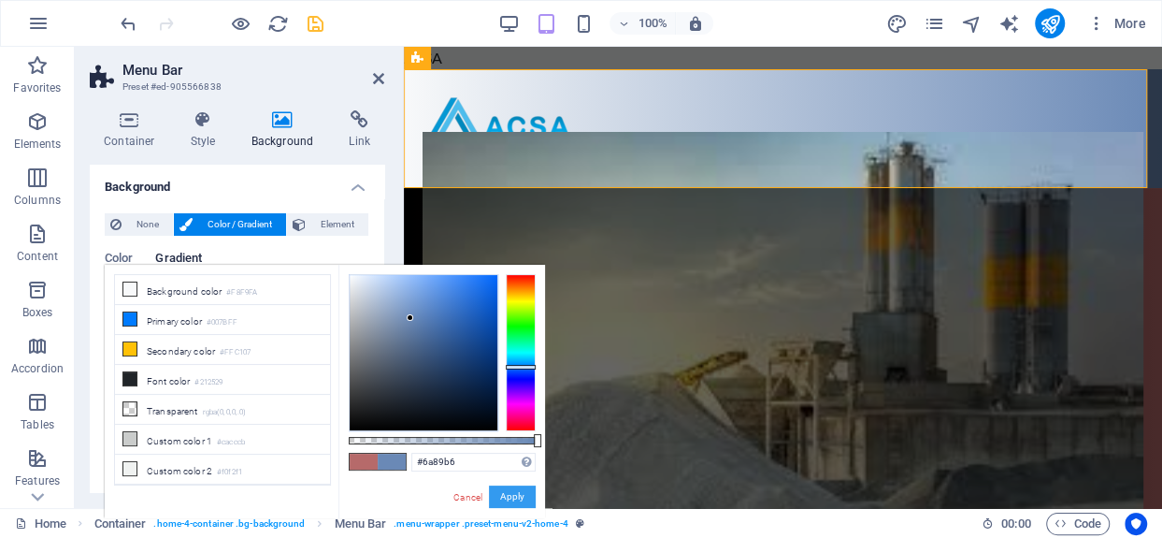
click at [511, 498] on button "Apply" at bounding box center [512, 496] width 47 height 22
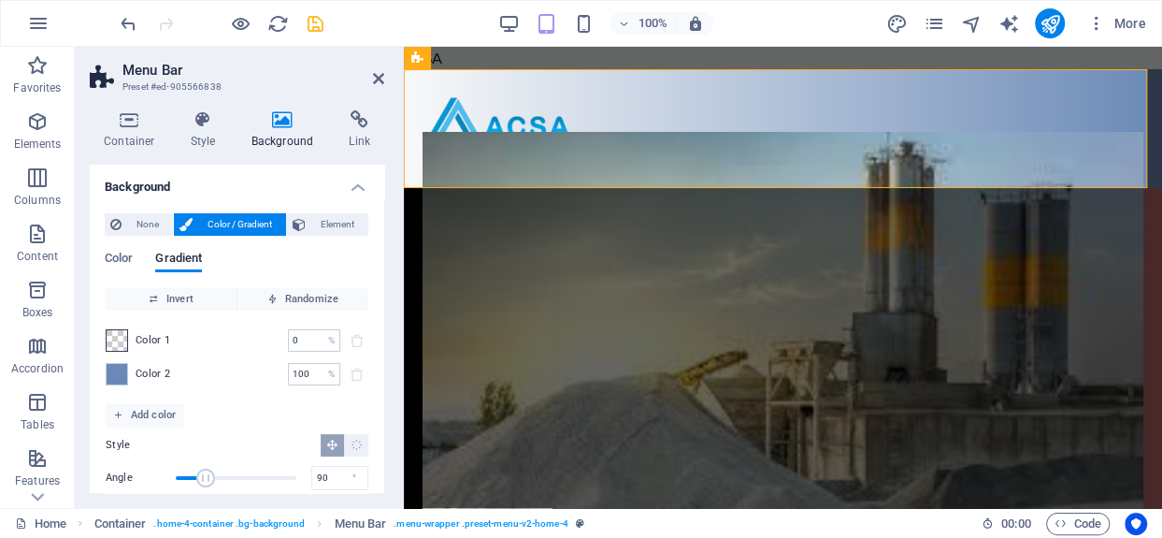
click at [117, 345] on span at bounding box center [117, 340] width 21 height 21
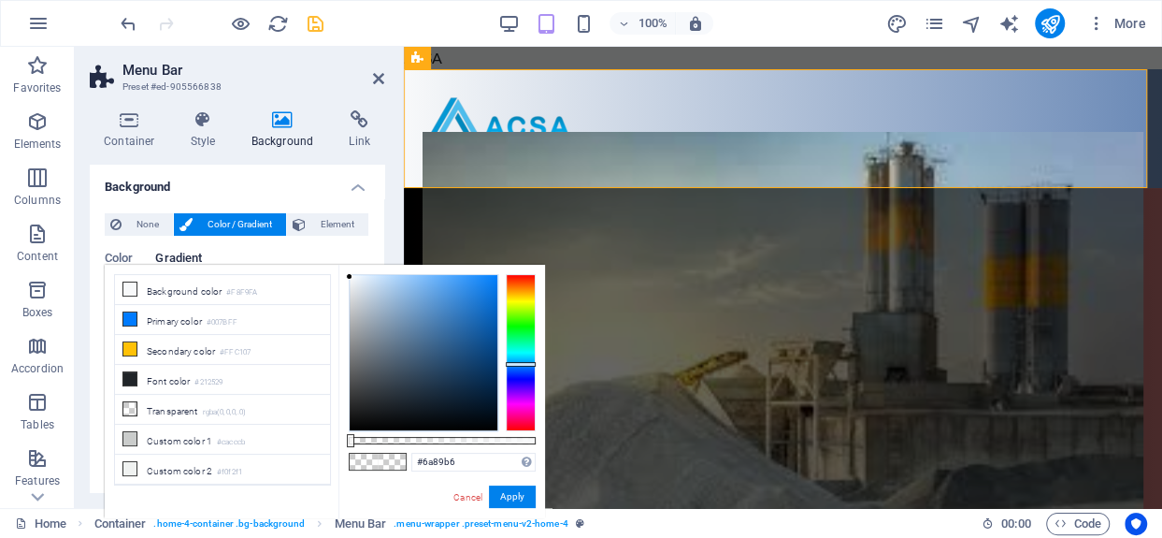
type input "rgba(248, 249, 250, 0)"
click at [510, 497] on button "Apply" at bounding box center [512, 496] width 47 height 22
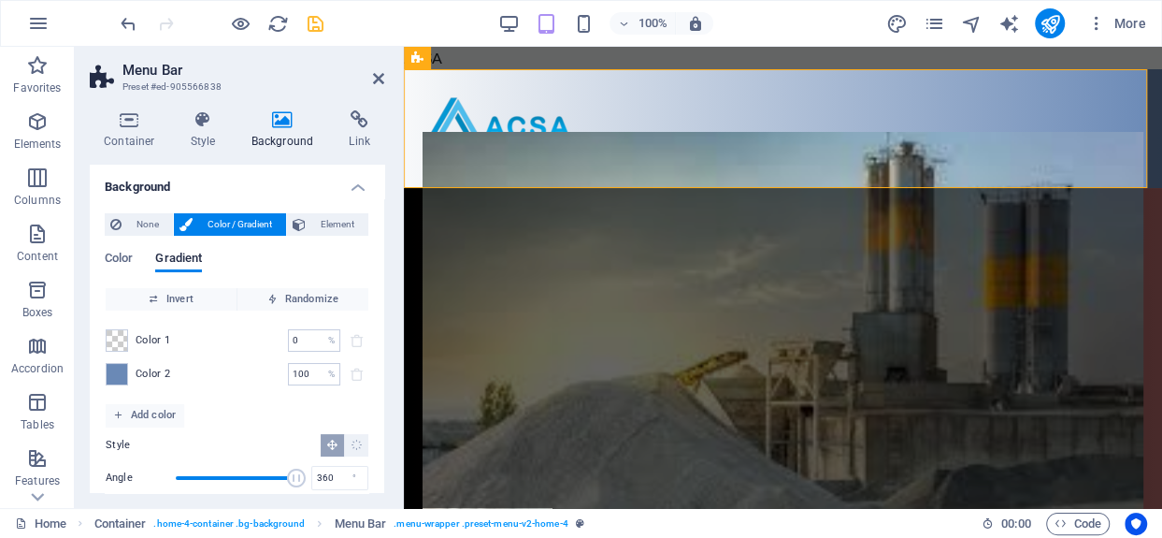
drag, startPoint x: 200, startPoint y: 480, endPoint x: 463, endPoint y: 570, distance: 278.0
click at [463, 537] on html "ACSA Home Favorites Elements Columns Content Boxes Accordion Tables Features Im…" at bounding box center [581, 269] width 1162 height 538
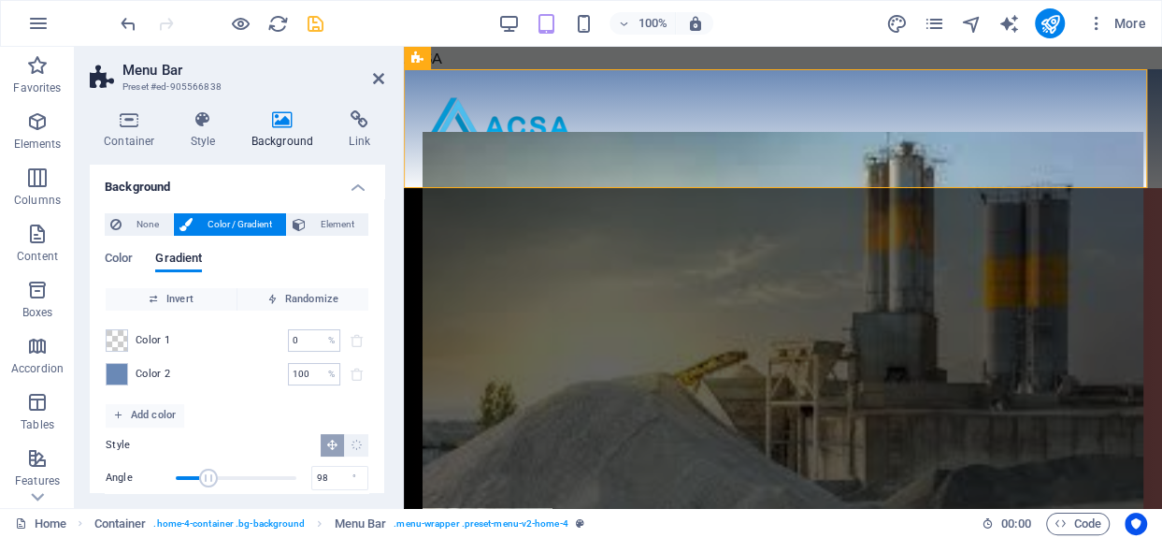
drag, startPoint x: 299, startPoint y: 475, endPoint x: 208, endPoint y: 472, distance: 91.7
click at [208, 472] on span "Angle" at bounding box center [208, 477] width 19 height 19
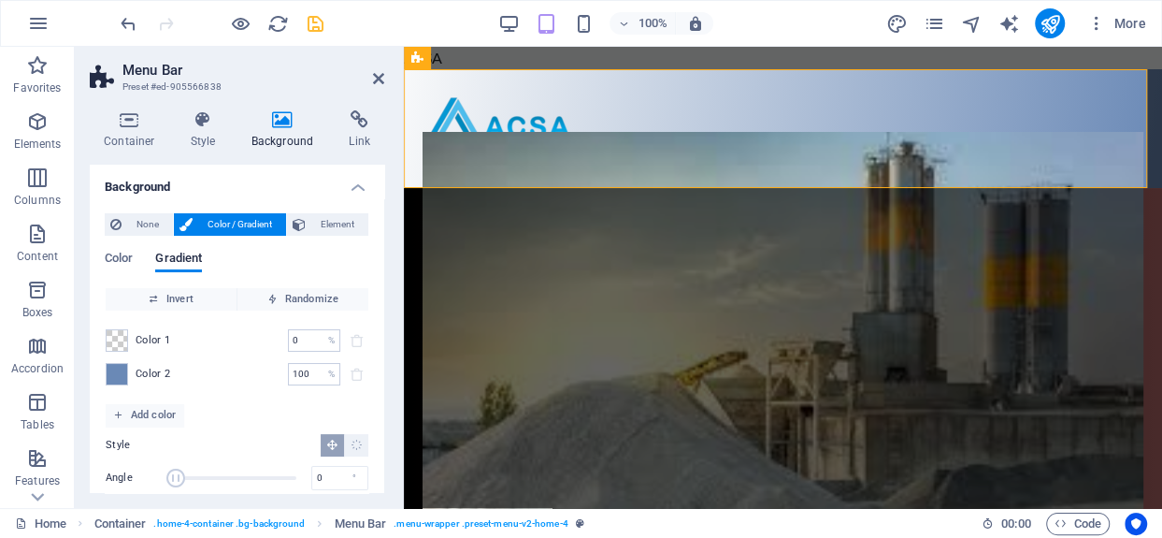
drag, startPoint x: 208, startPoint y: 472, endPoint x: 154, endPoint y: 457, distance: 55.4
click at [154, 457] on div "Style Angle 0 ° Duration Duration of the background animation. A value of "0" d…" at bounding box center [237, 480] width 263 height 108
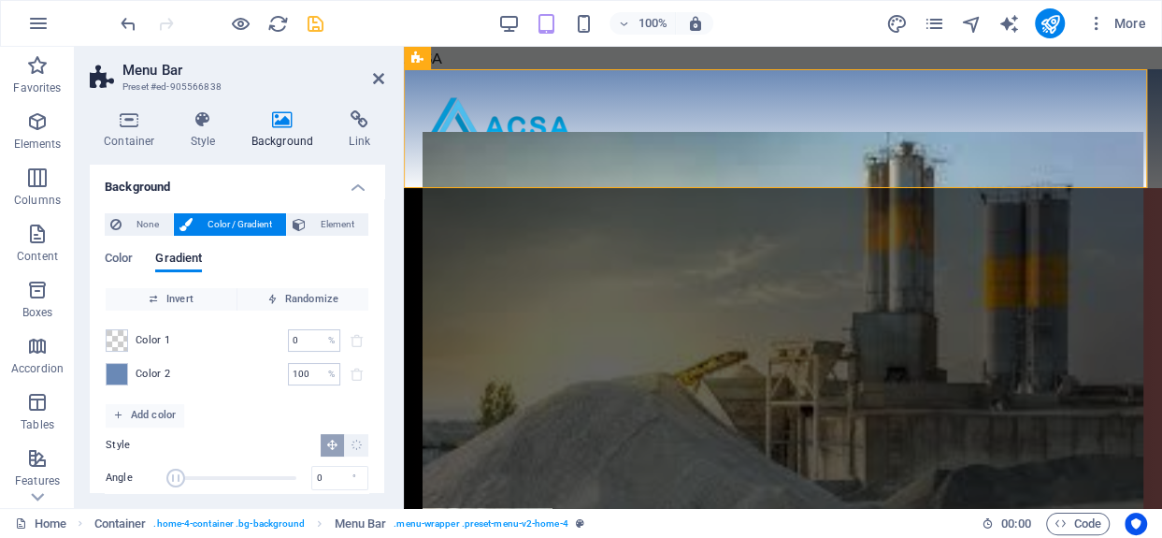
click at [185, 483] on span "Angle" at bounding box center [175, 477] width 19 height 19
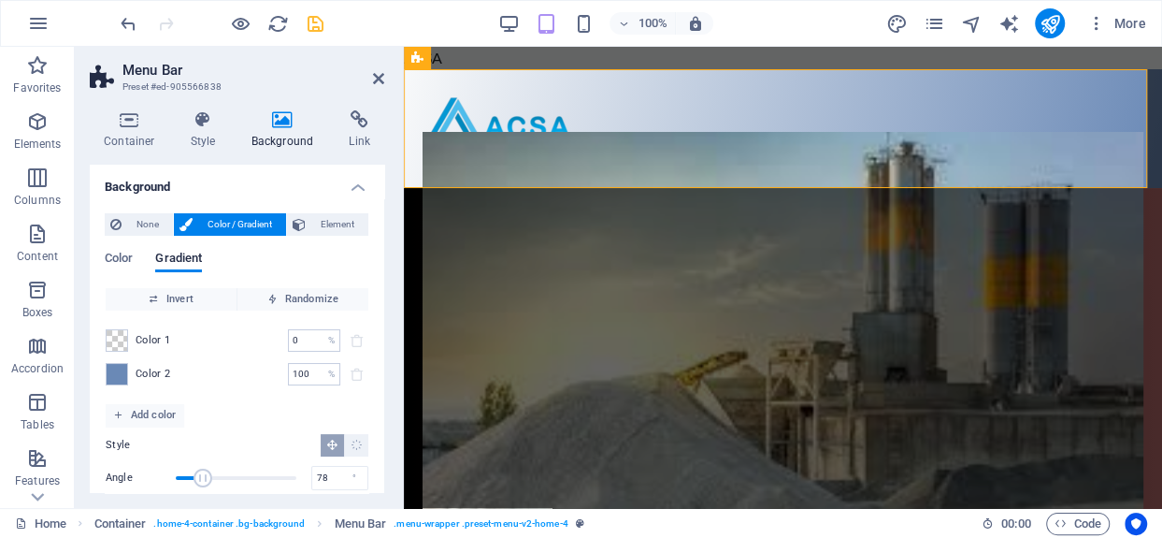
drag, startPoint x: 210, startPoint y: 479, endPoint x: 189, endPoint y: 478, distance: 21.5
click at [194, 478] on span "Angle" at bounding box center [203, 477] width 19 height 19
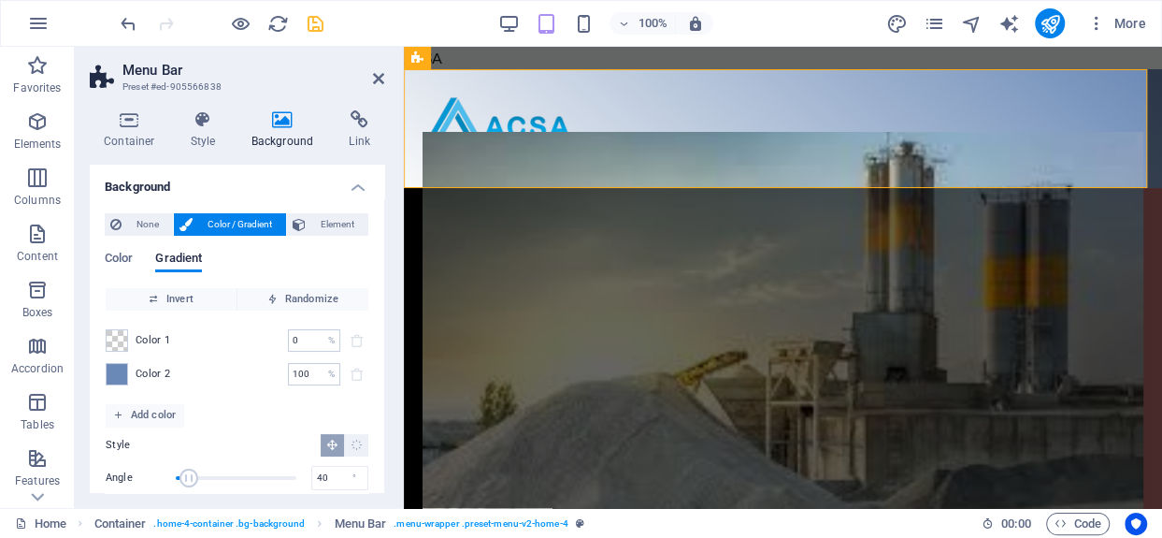
drag, startPoint x: 189, startPoint y: 478, endPoint x: 198, endPoint y: 476, distance: 9.5
click at [198, 476] on span "Angle" at bounding box center [189, 477] width 19 height 19
drag, startPoint x: 198, startPoint y: 476, endPoint x: 228, endPoint y: 486, distance: 31.6
click at [228, 486] on span "Angle" at bounding box center [228, 477] width 19 height 19
type input "161"
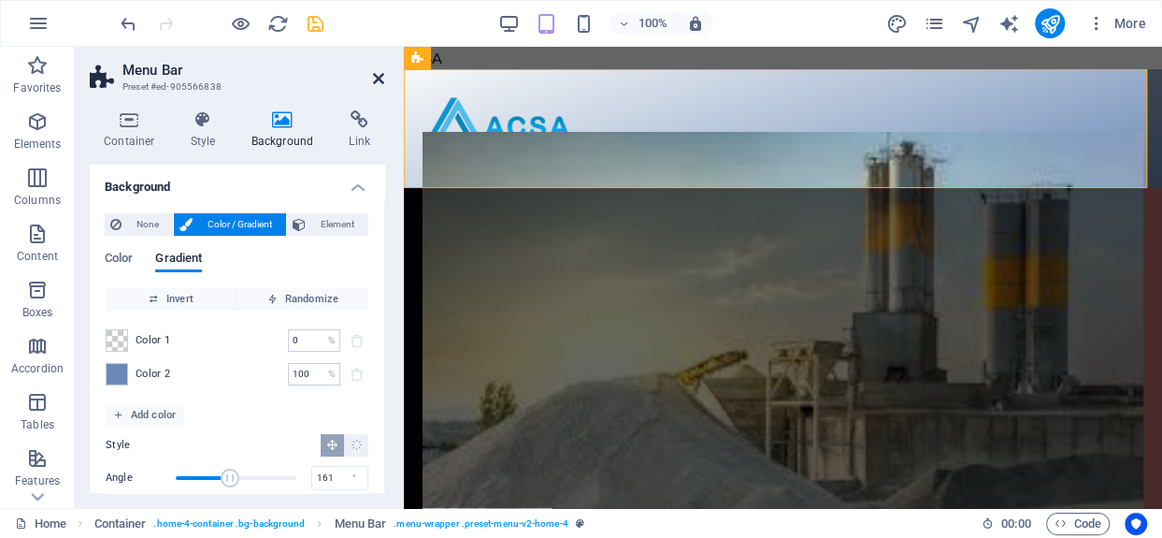
click at [377, 78] on icon at bounding box center [378, 78] width 11 height 15
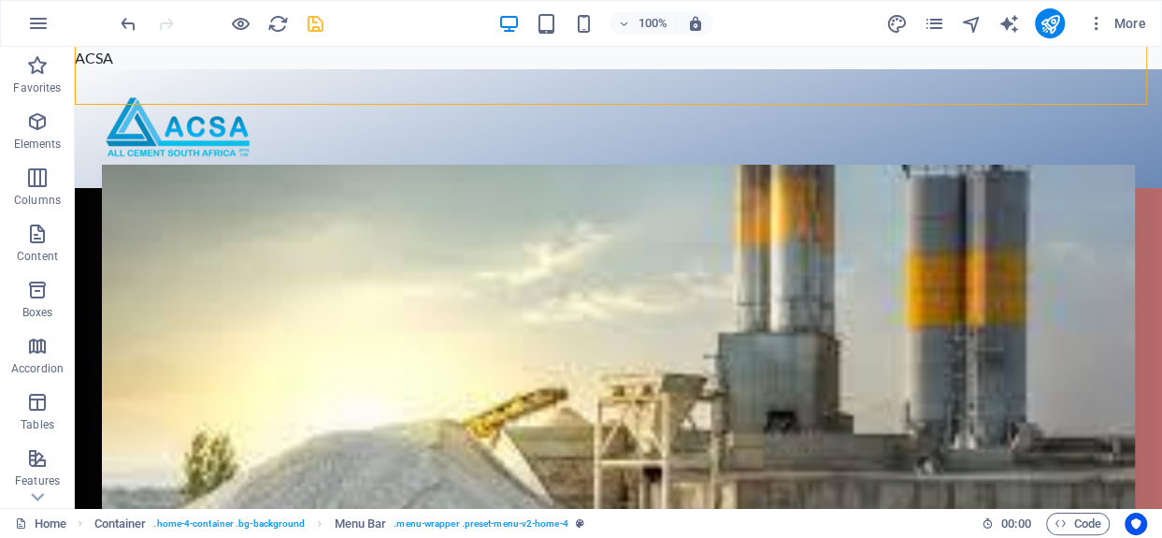
scroll to position [83, 0]
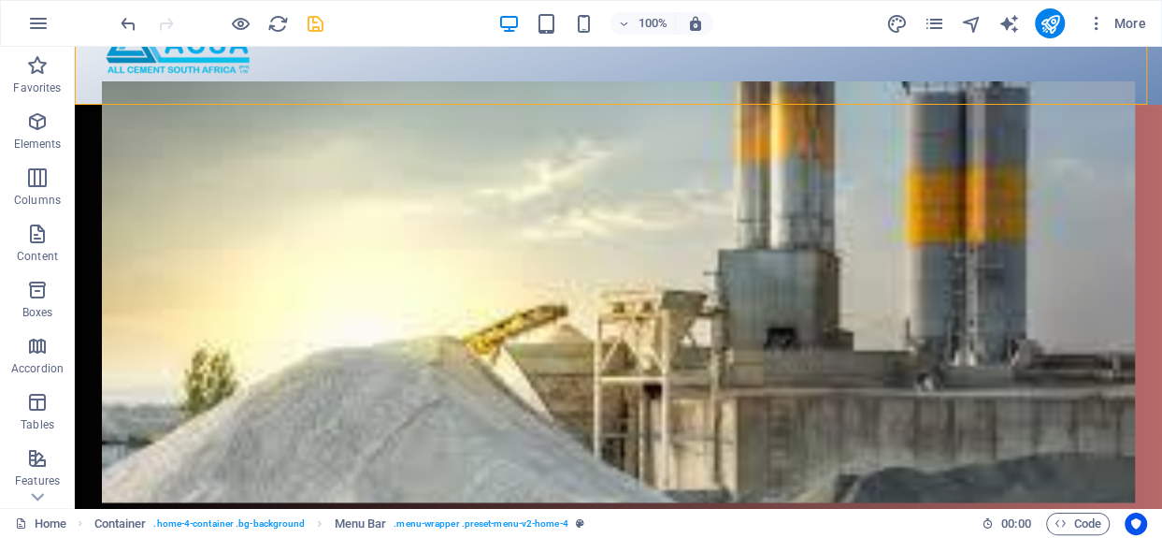
drag, startPoint x: 1154, startPoint y: 155, endPoint x: 1229, endPoint y: 65, distance: 117.6
drag, startPoint x: 857, startPoint y: 25, endPoint x: 775, endPoint y: 17, distance: 81.8
click at [775, 17] on div "100% More" at bounding box center [635, 23] width 1037 height 30
click at [931, 72] on figure at bounding box center [618, 45] width 1033 height 71
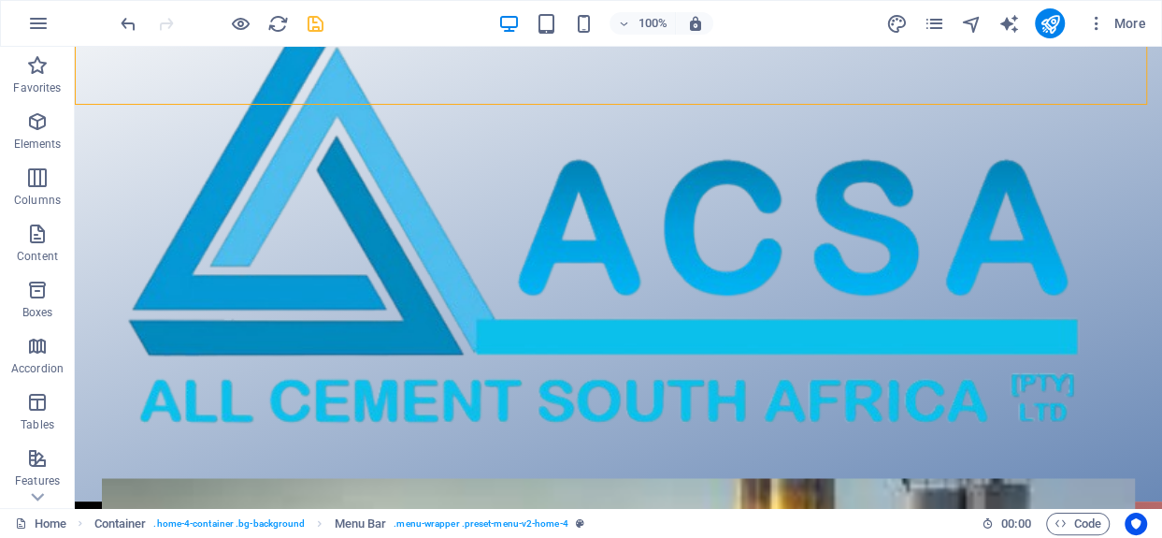
select select "px"
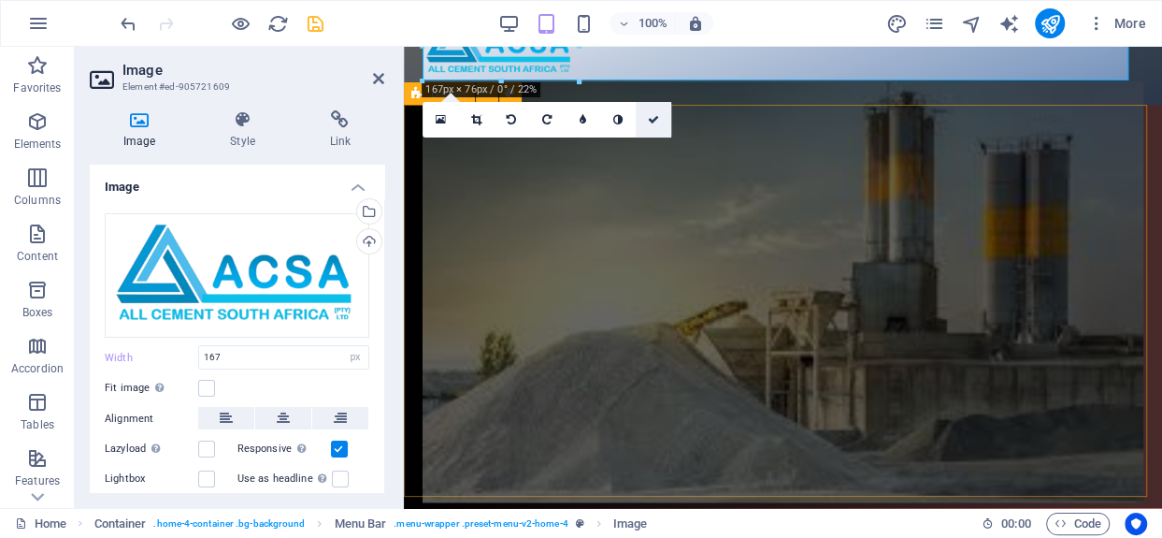
click at [646, 118] on link at bounding box center [654, 120] width 36 height 36
click at [1045, 81] on figure at bounding box center [783, 45] width 720 height 71
select select "px"
click at [653, 118] on icon at bounding box center [653, 119] width 11 height 11
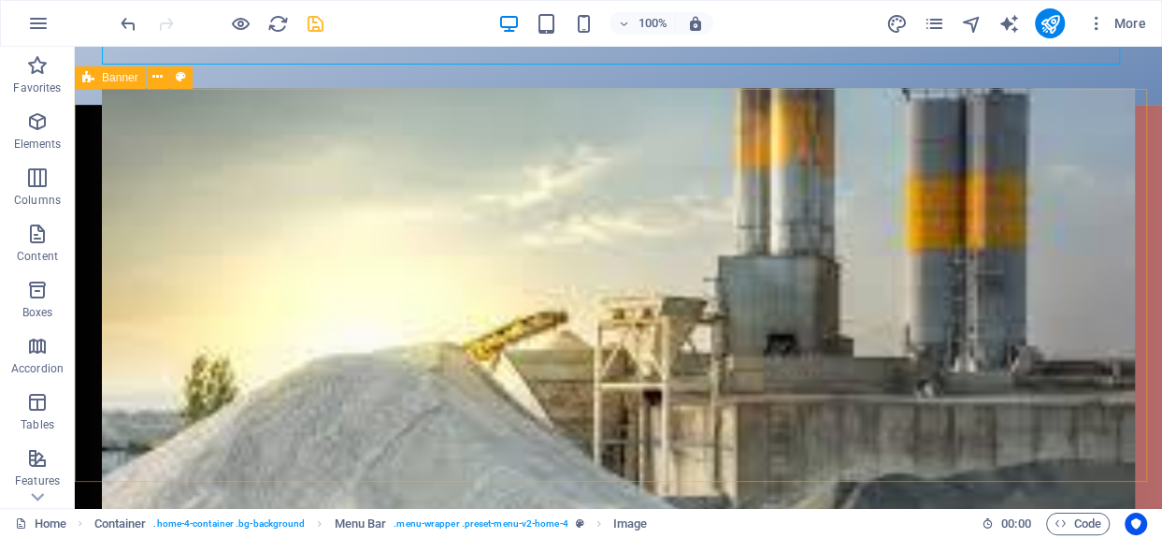
scroll to position [0, 0]
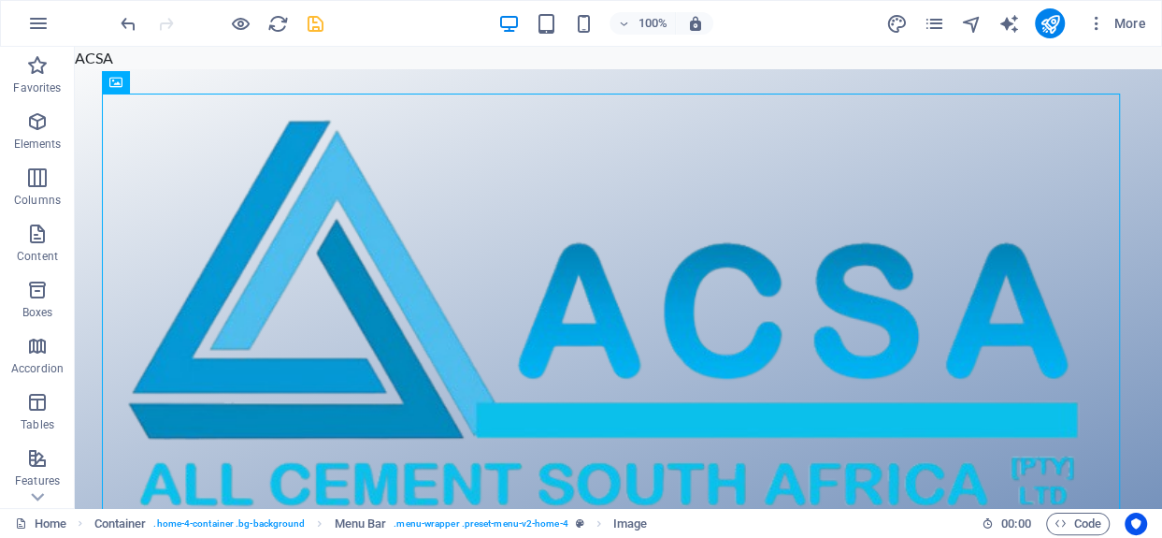
click at [1132, 115] on div at bounding box center [619, 326] width 1088 height 515
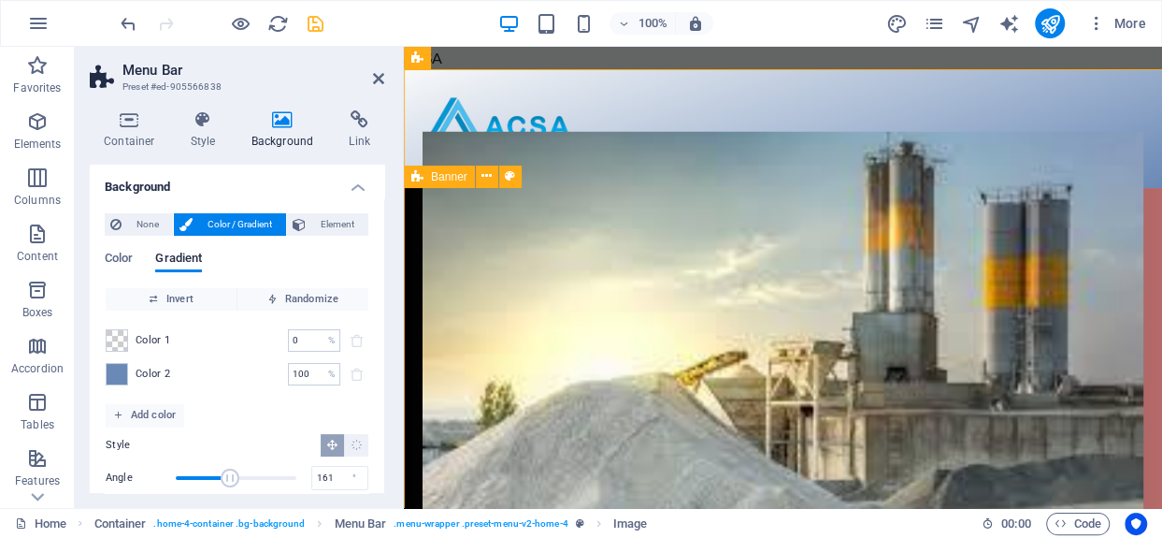
click at [649, 185] on div at bounding box center [783, 128] width 758 height 119
click at [1132, 79] on div at bounding box center [783, 128] width 758 height 119
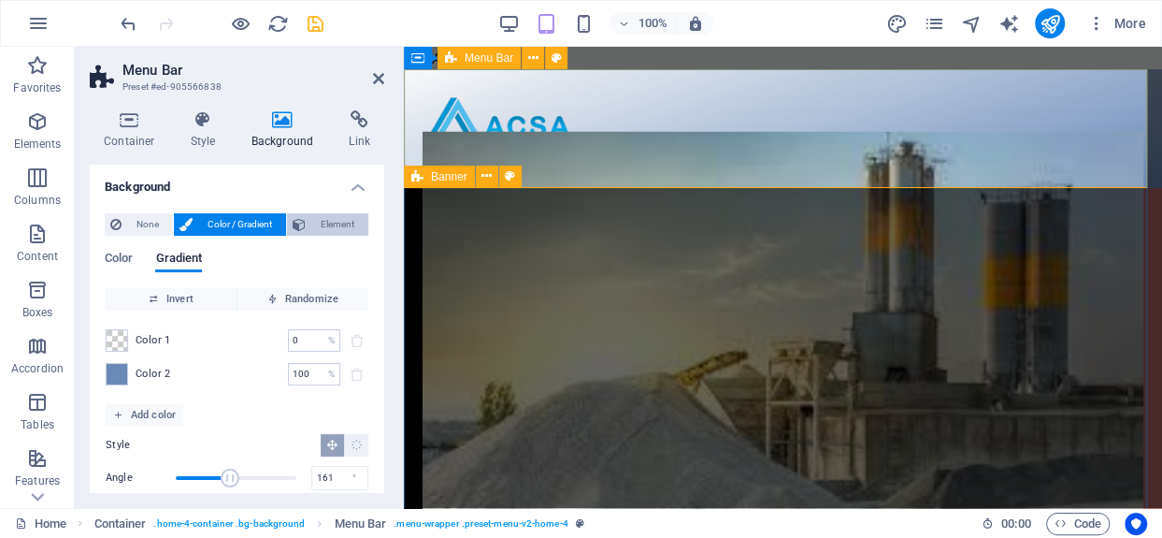
click at [321, 224] on span "Element" at bounding box center [336, 224] width 51 height 22
